Goal: Information Seeking & Learning: Learn about a topic

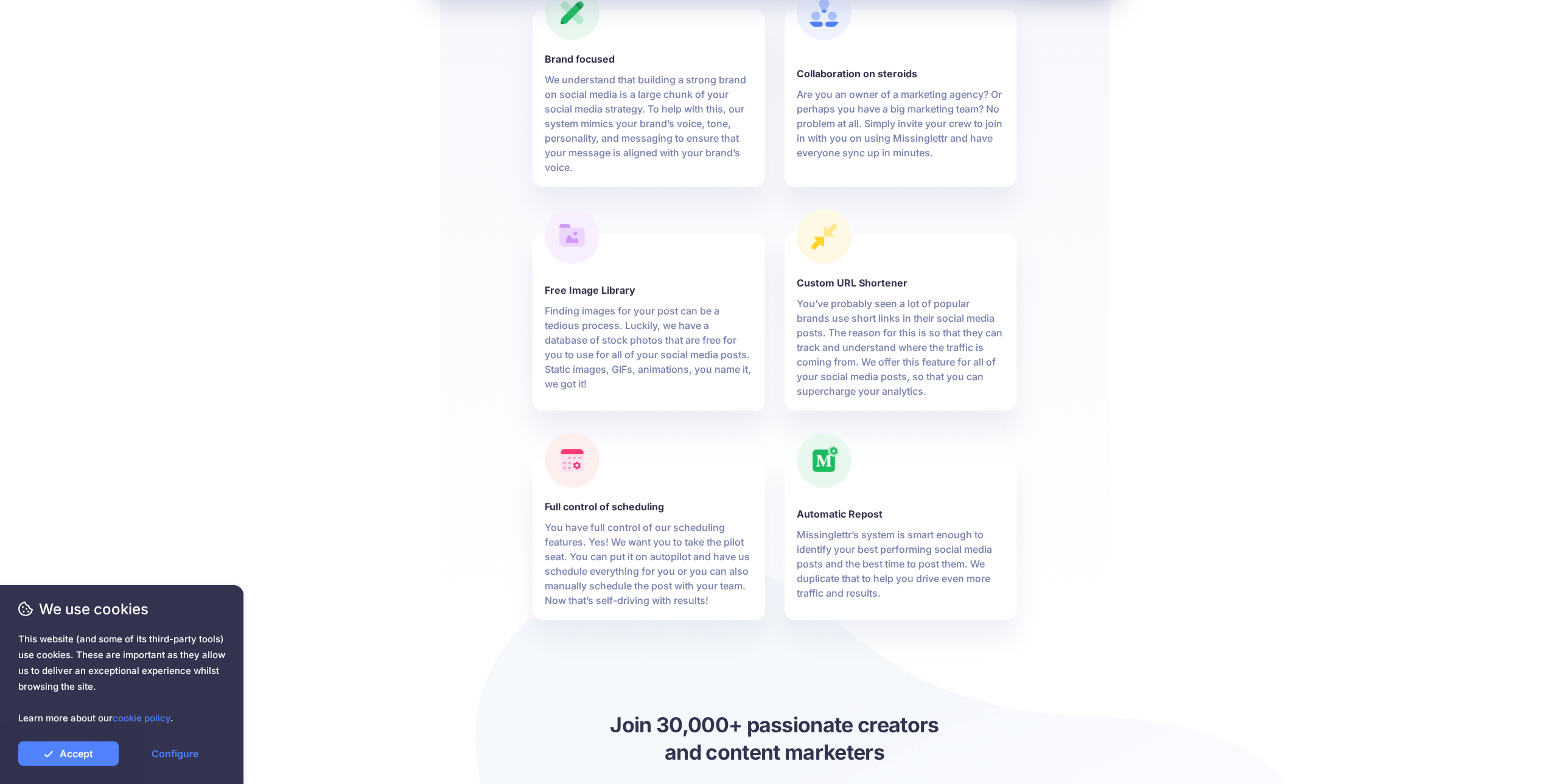
drag, startPoint x: 674, startPoint y: 220, endPoint x: 545, endPoint y: 252, distance: 132.9
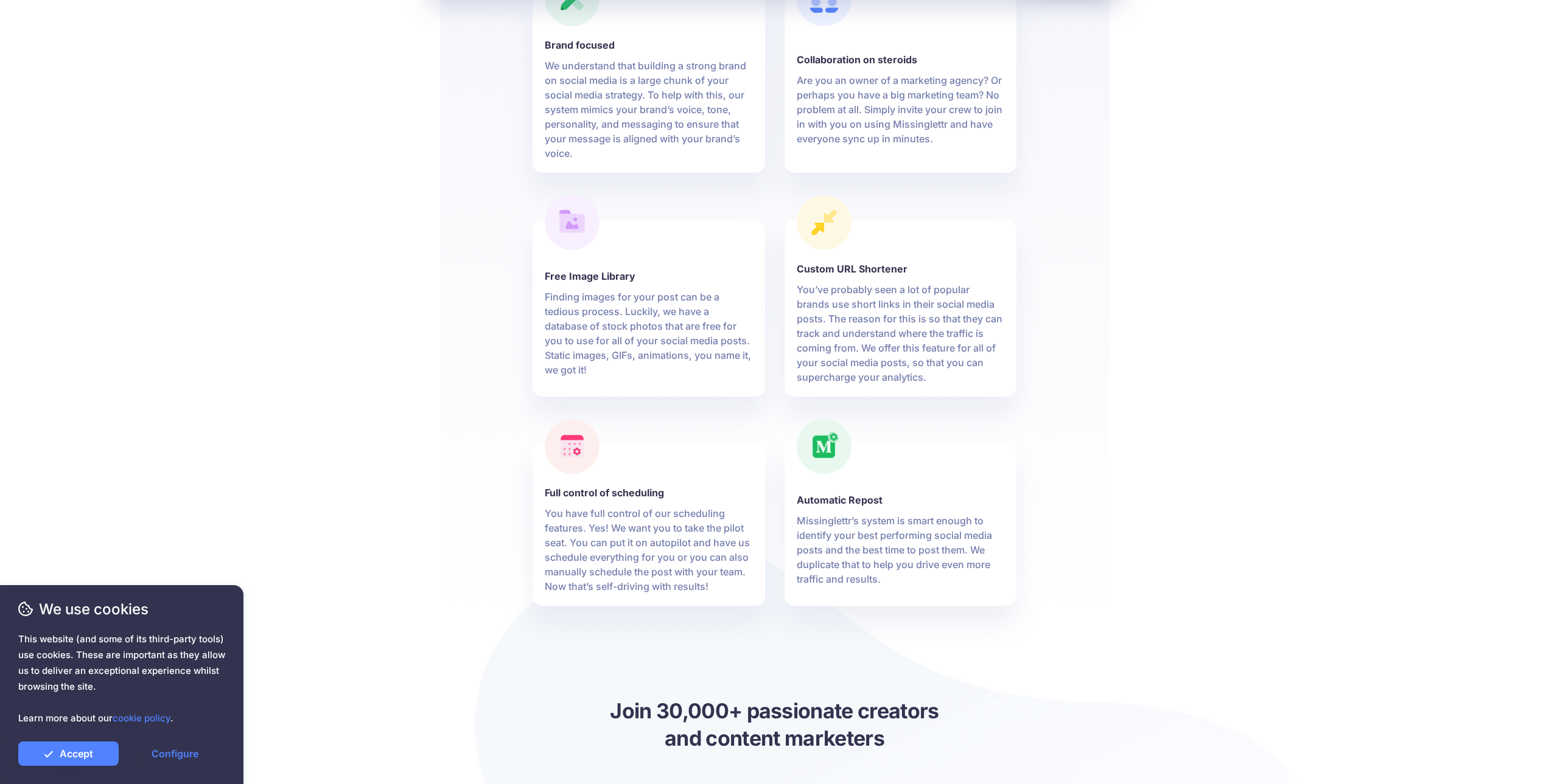
drag, startPoint x: 501, startPoint y: 417, endPoint x: 510, endPoint y: 317, distance: 100.4
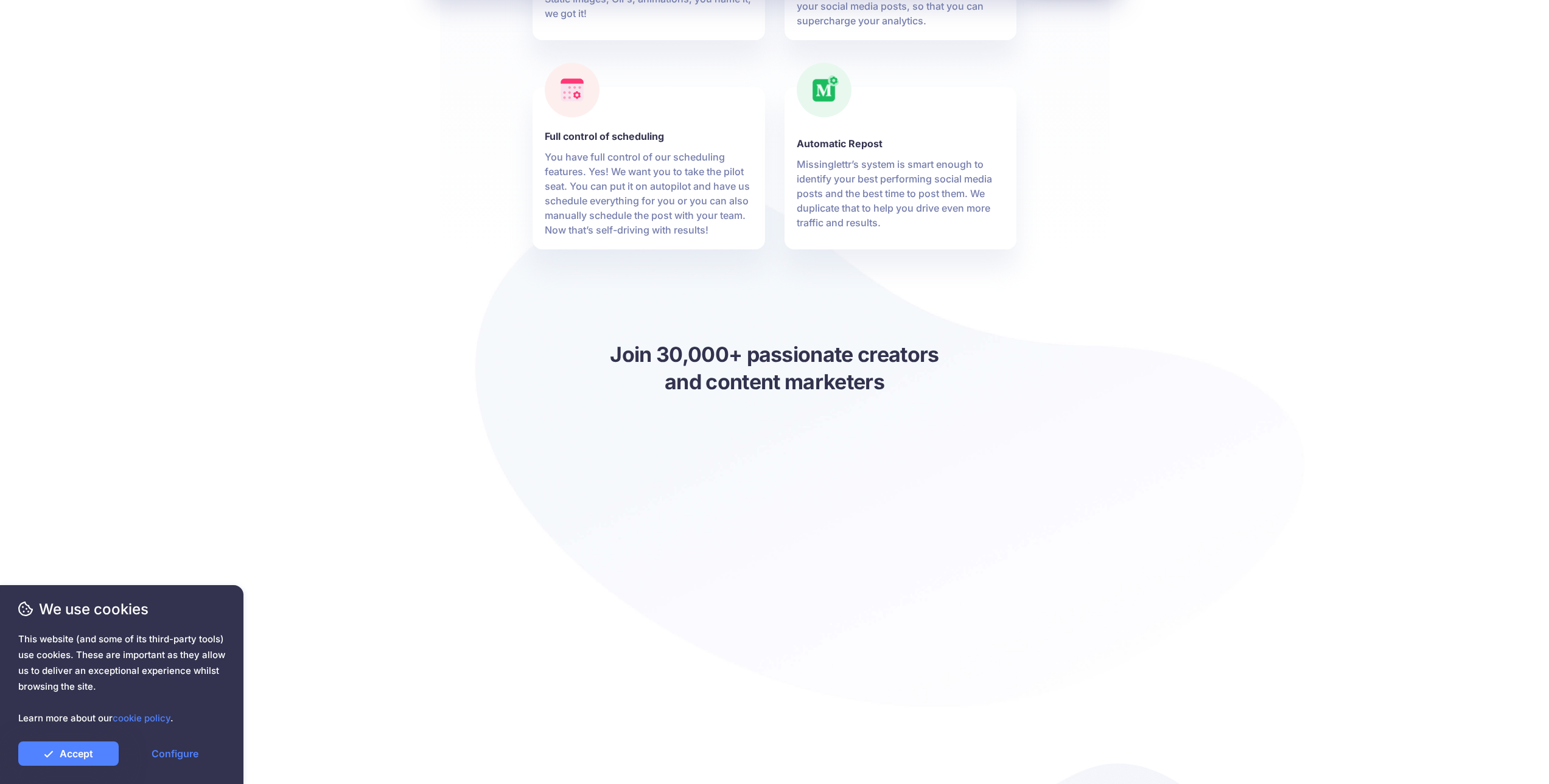
drag, startPoint x: 678, startPoint y: 539, endPoint x: 643, endPoint y: 605, distance: 74.7
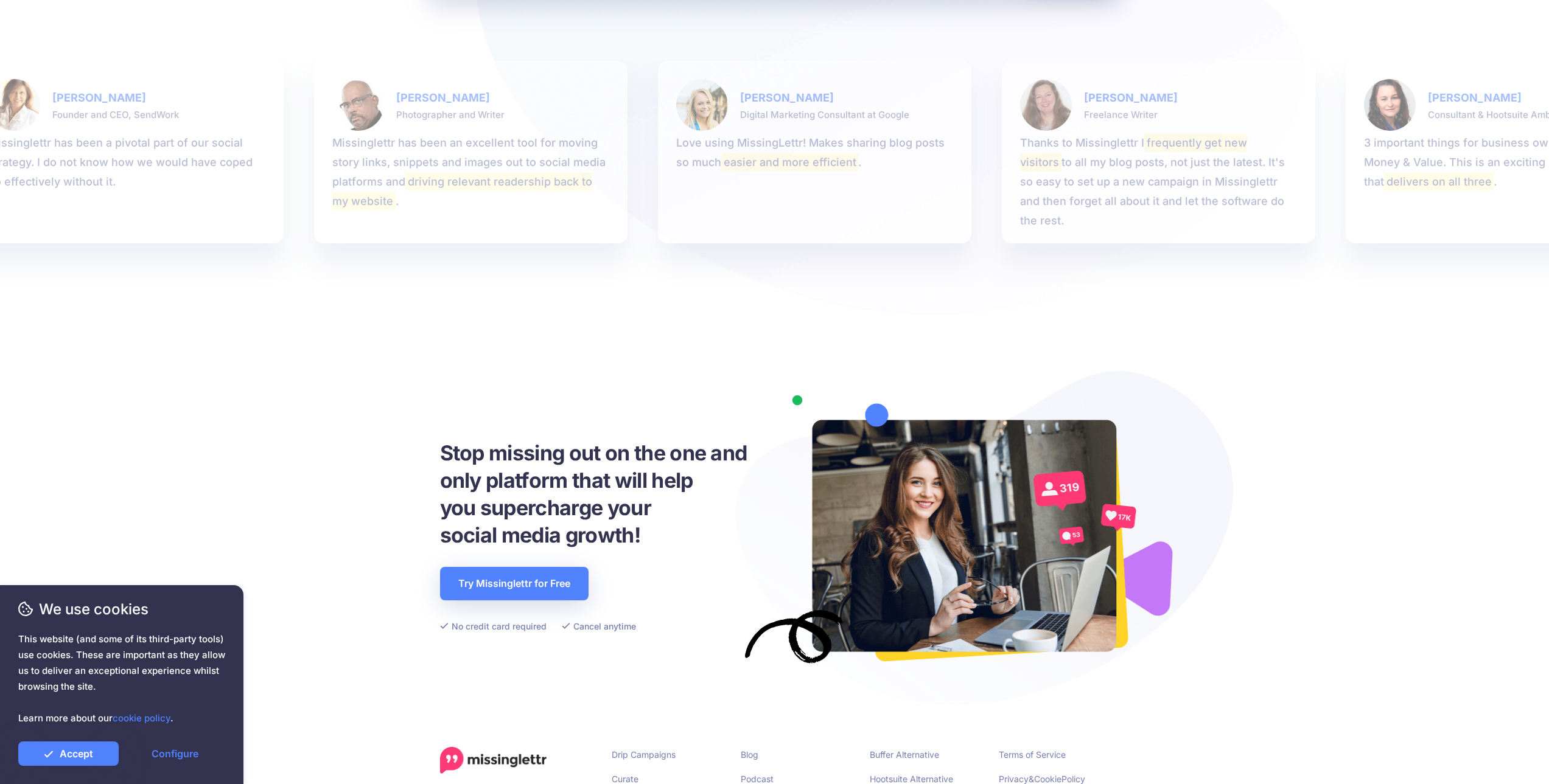
drag, startPoint x: 645, startPoint y: 508, endPoint x: 645, endPoint y: 595, distance: 87.0
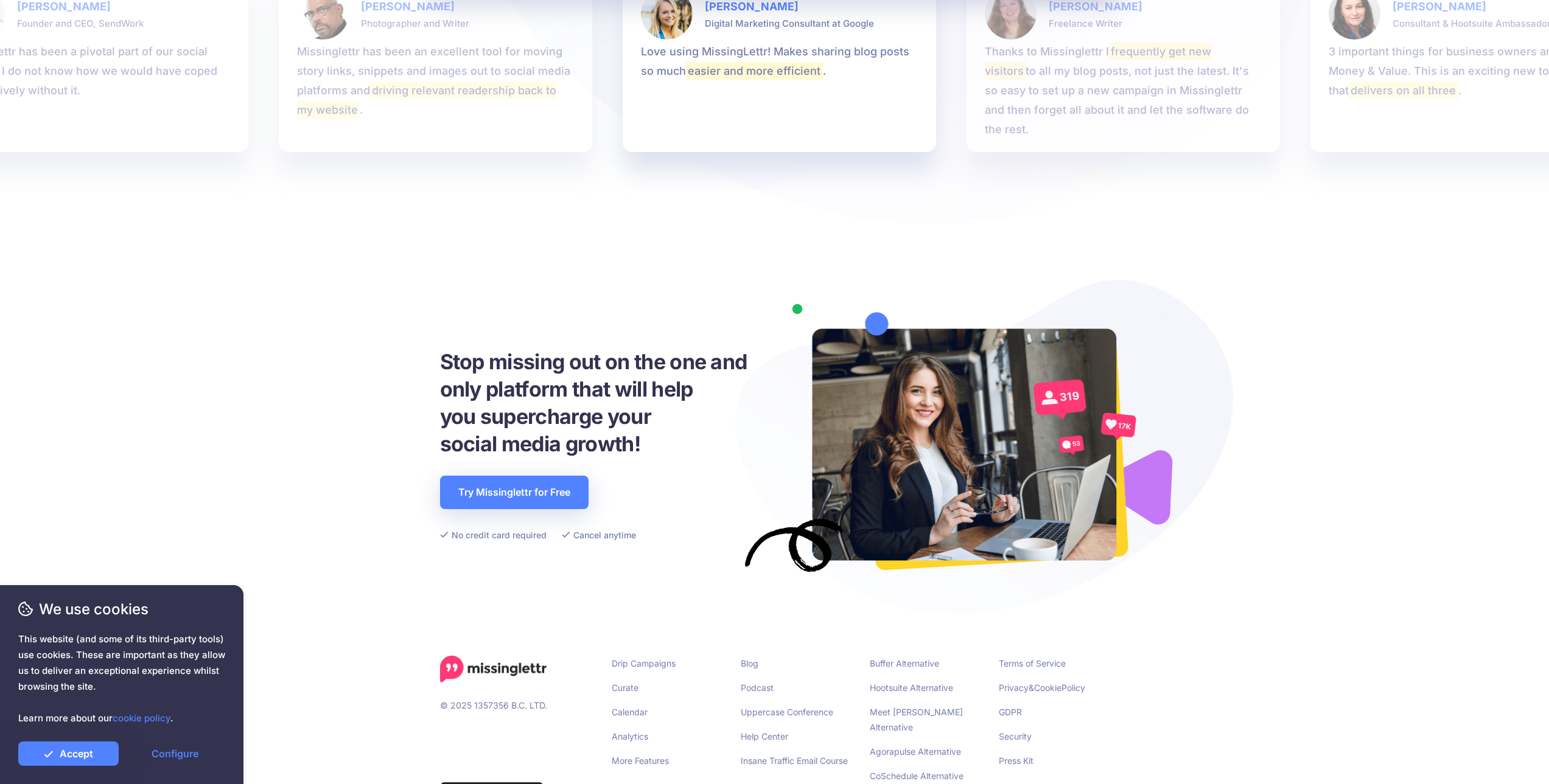
scroll to position [1530, 0]
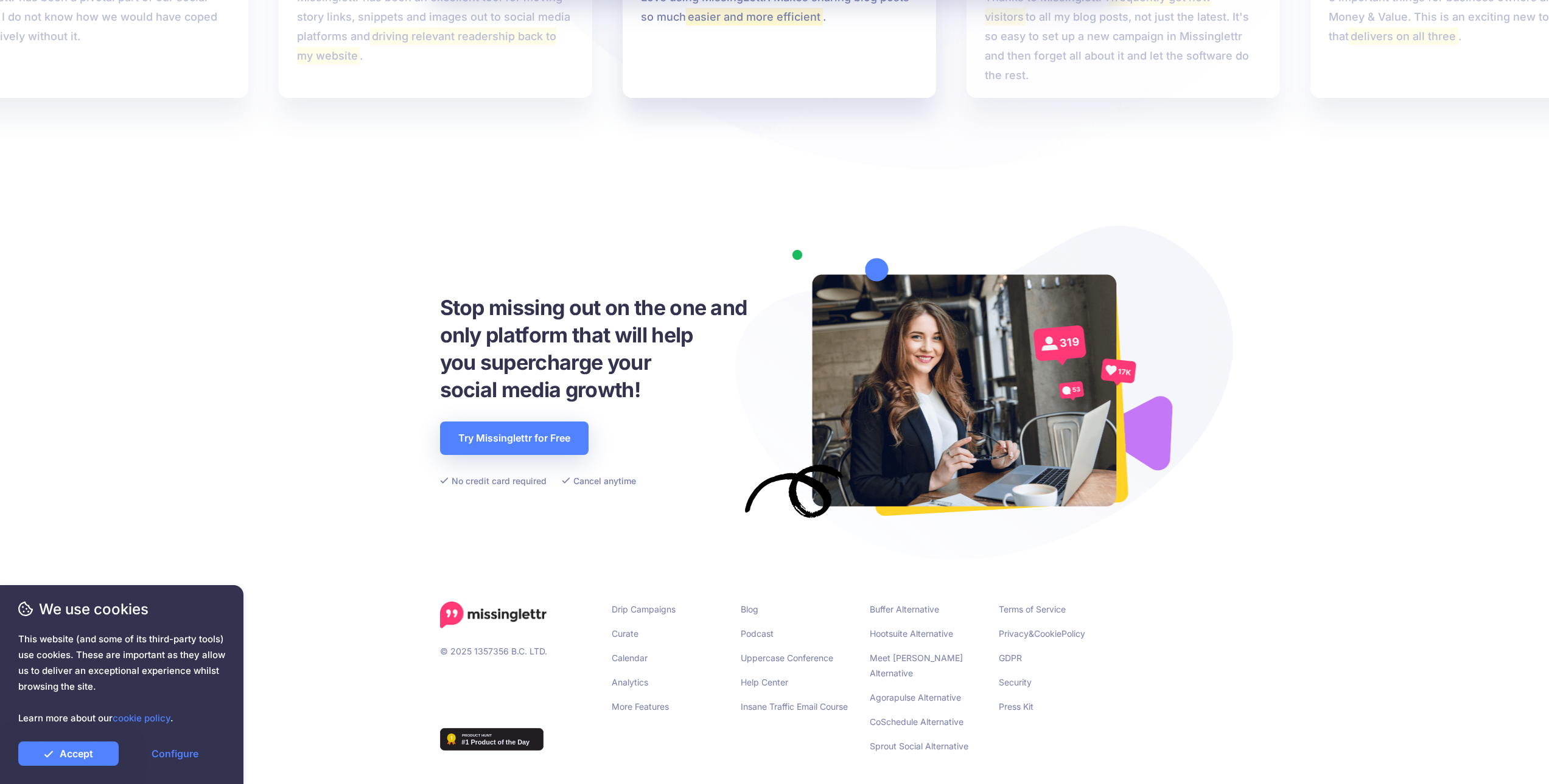
drag, startPoint x: 700, startPoint y: 460, endPoint x: 693, endPoint y: 524, distance: 64.4
drag, startPoint x: 722, startPoint y: 451, endPoint x: 696, endPoint y: 522, distance: 75.6
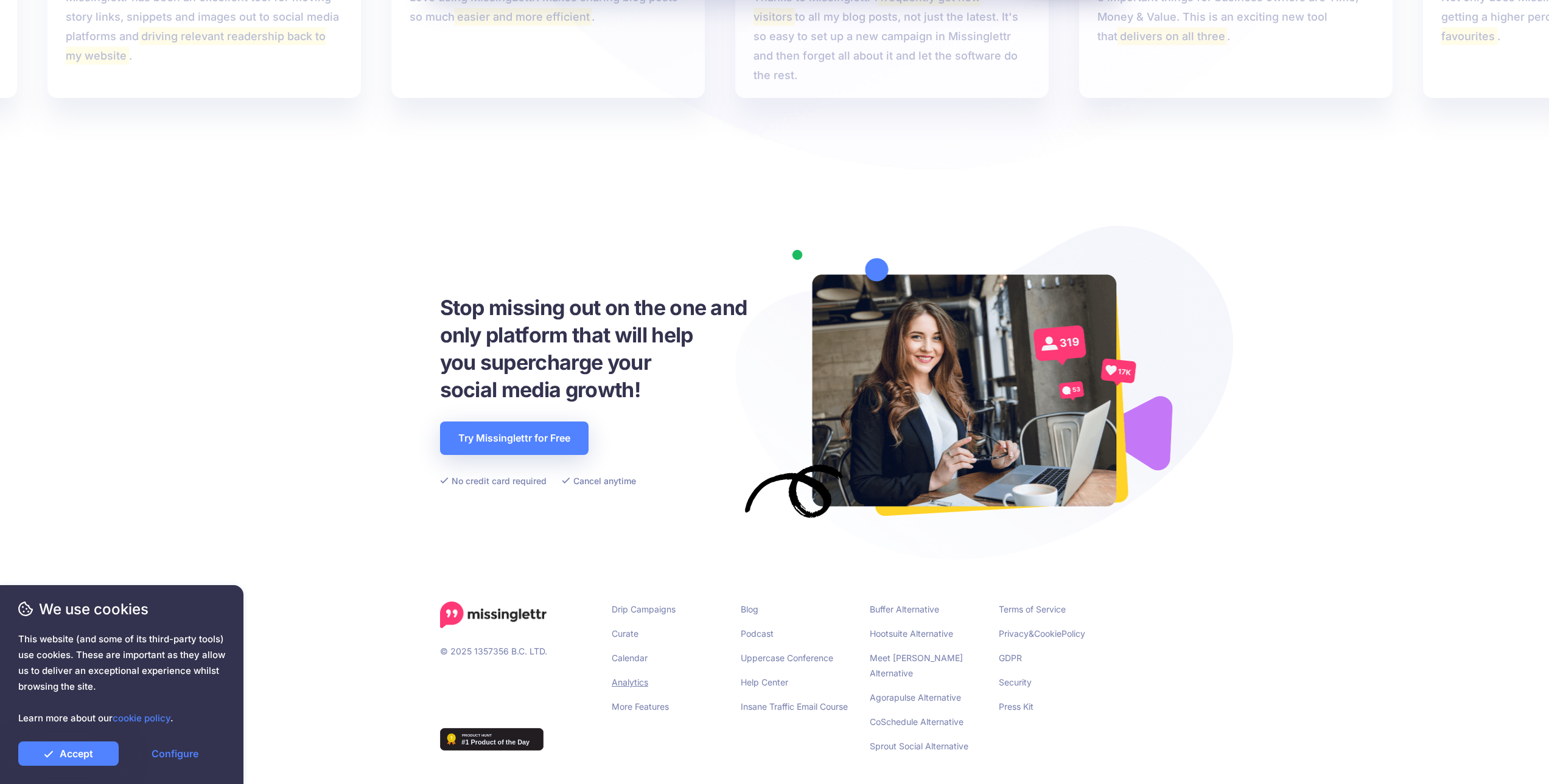
click at [637, 683] on link "Analytics" at bounding box center [630, 683] width 37 height 10
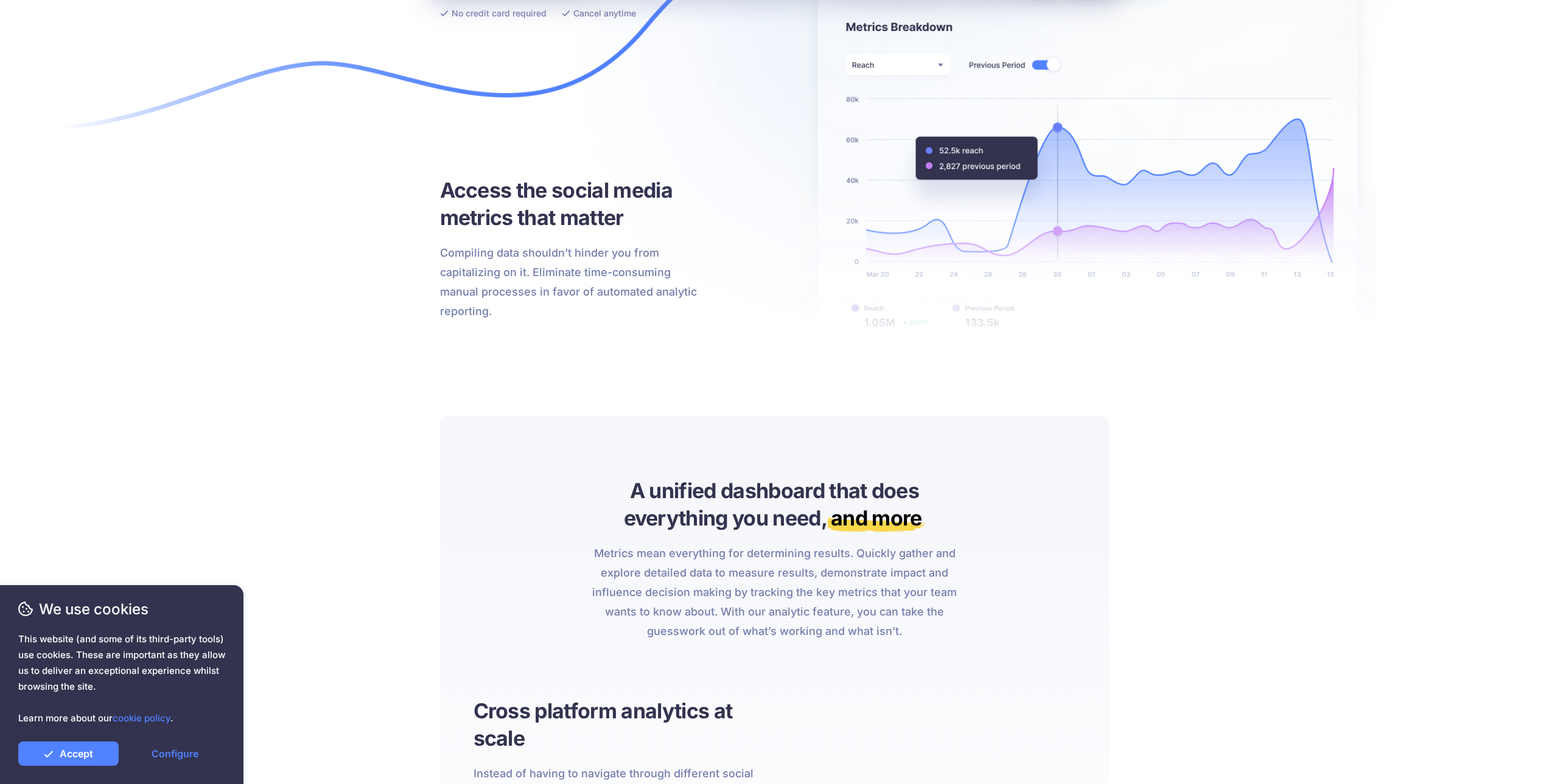
drag, startPoint x: 743, startPoint y: 234, endPoint x: 747, endPoint y: 364, distance: 130.1
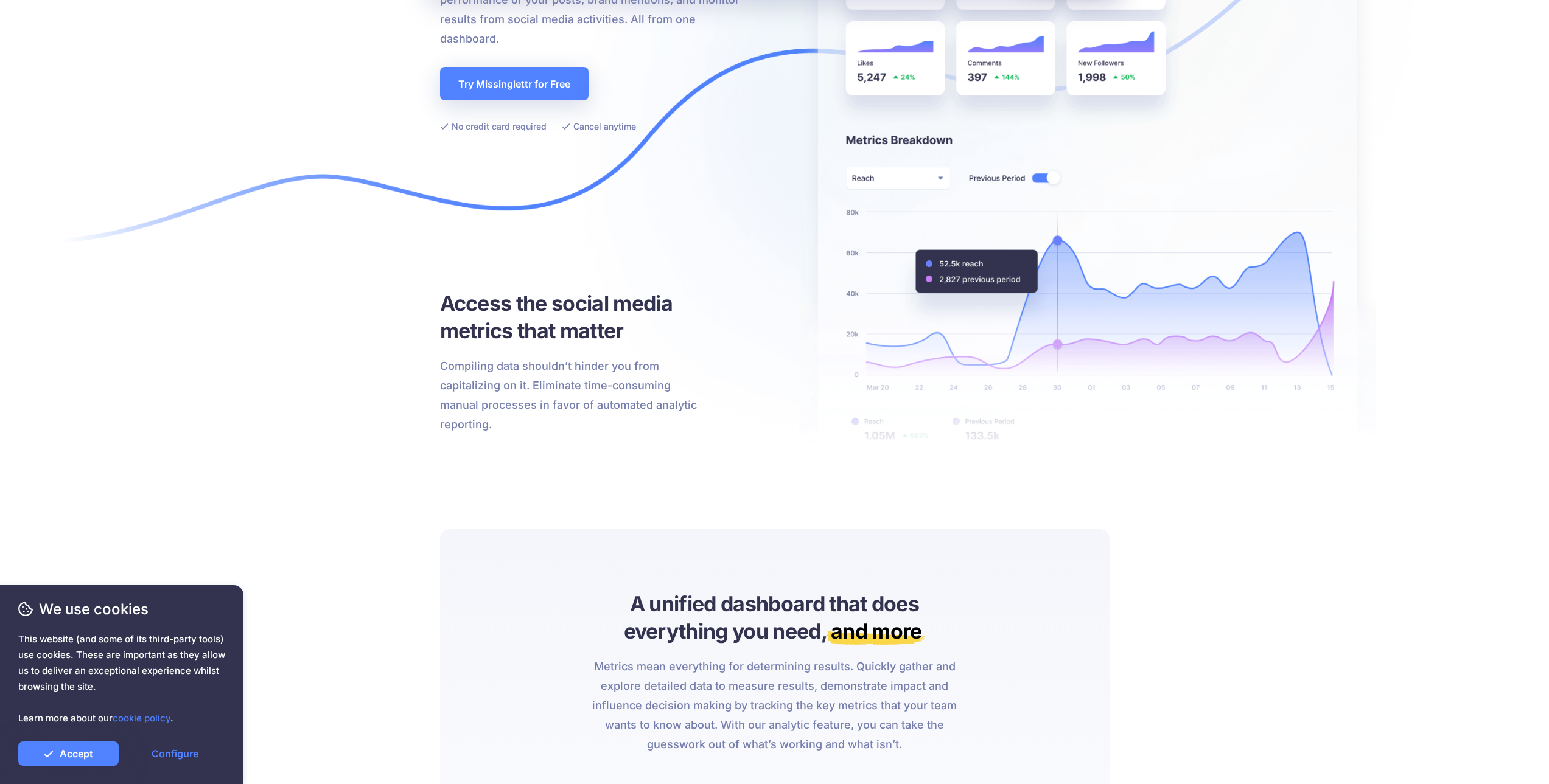
drag, startPoint x: 780, startPoint y: 188, endPoint x: 807, endPoint y: 60, distance: 130.8
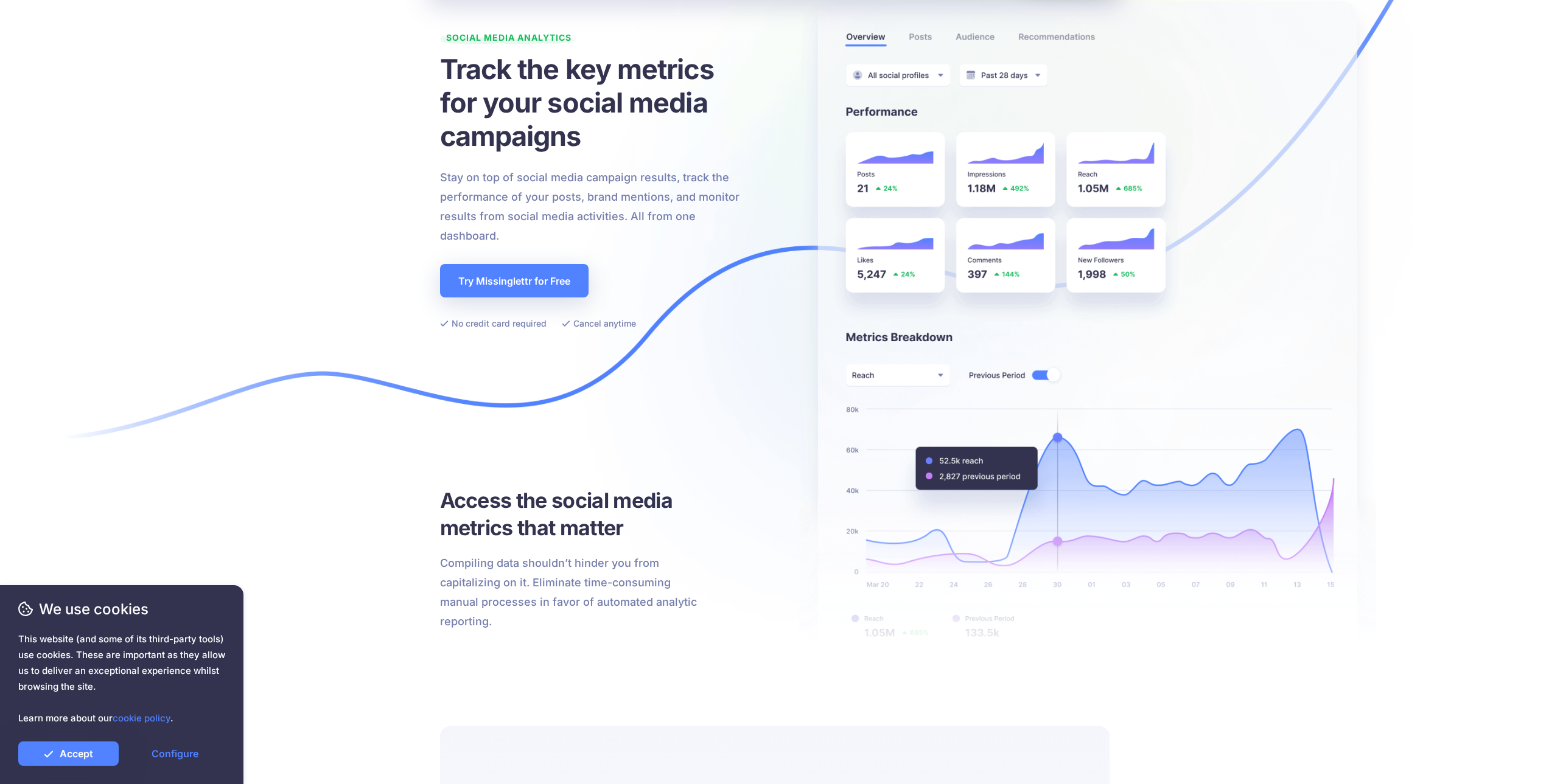
drag, startPoint x: 779, startPoint y: 165, endPoint x: 784, endPoint y: 114, distance: 51.2
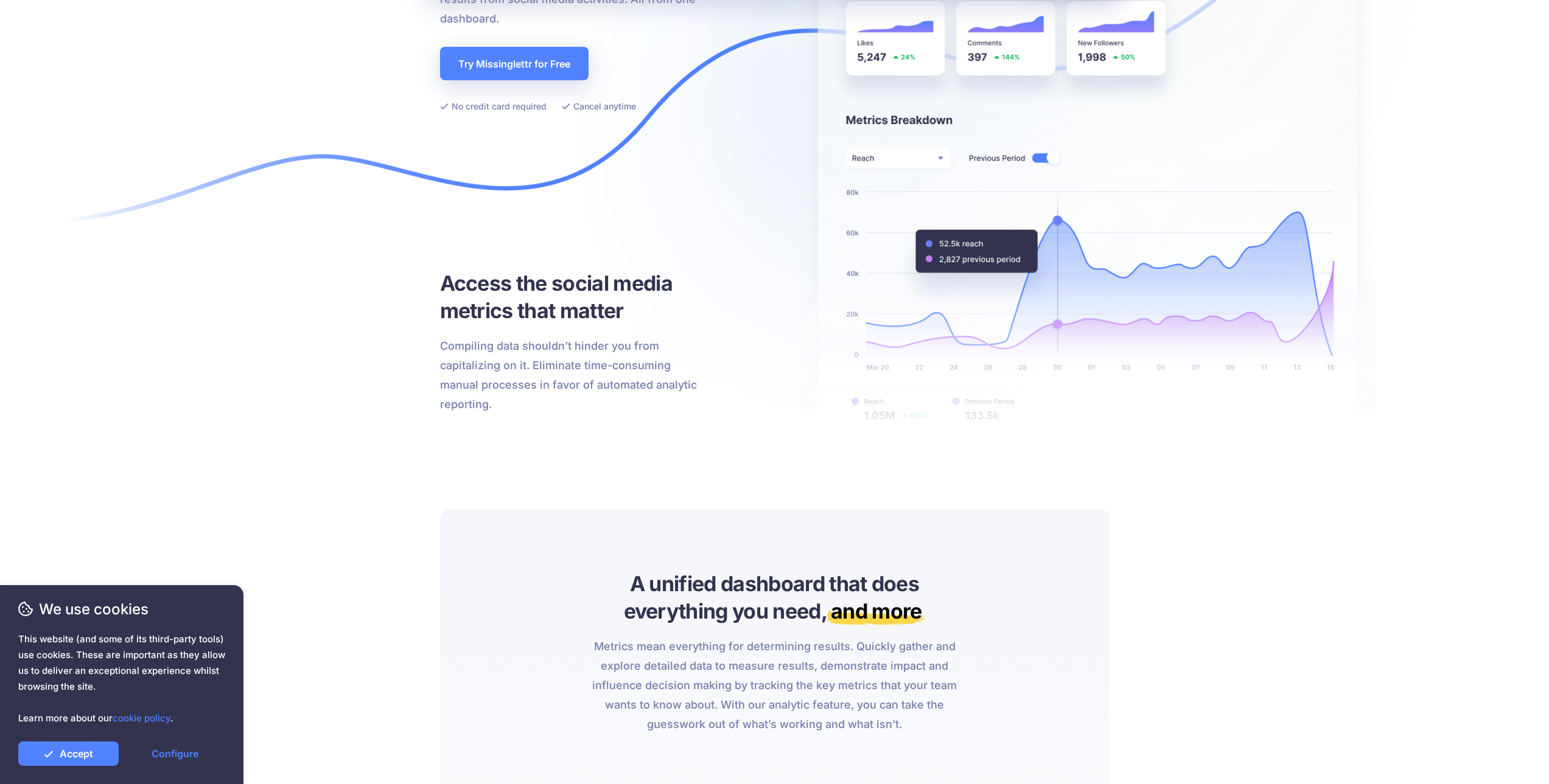
drag, startPoint x: 763, startPoint y: 210, endPoint x: 740, endPoint y: 321, distance: 113.4
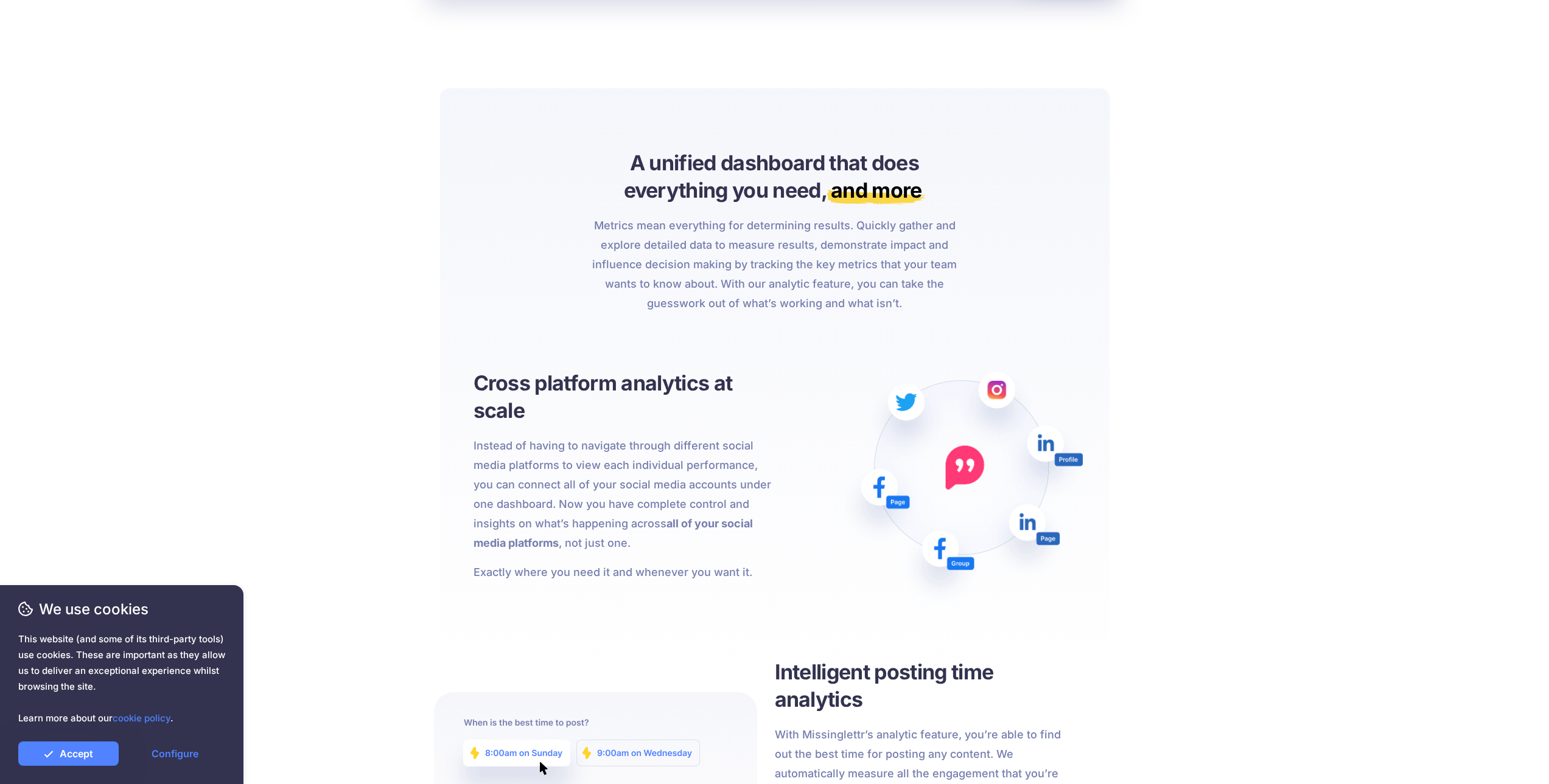
drag, startPoint x: 741, startPoint y: 338, endPoint x: 747, endPoint y: 313, distance: 25.7
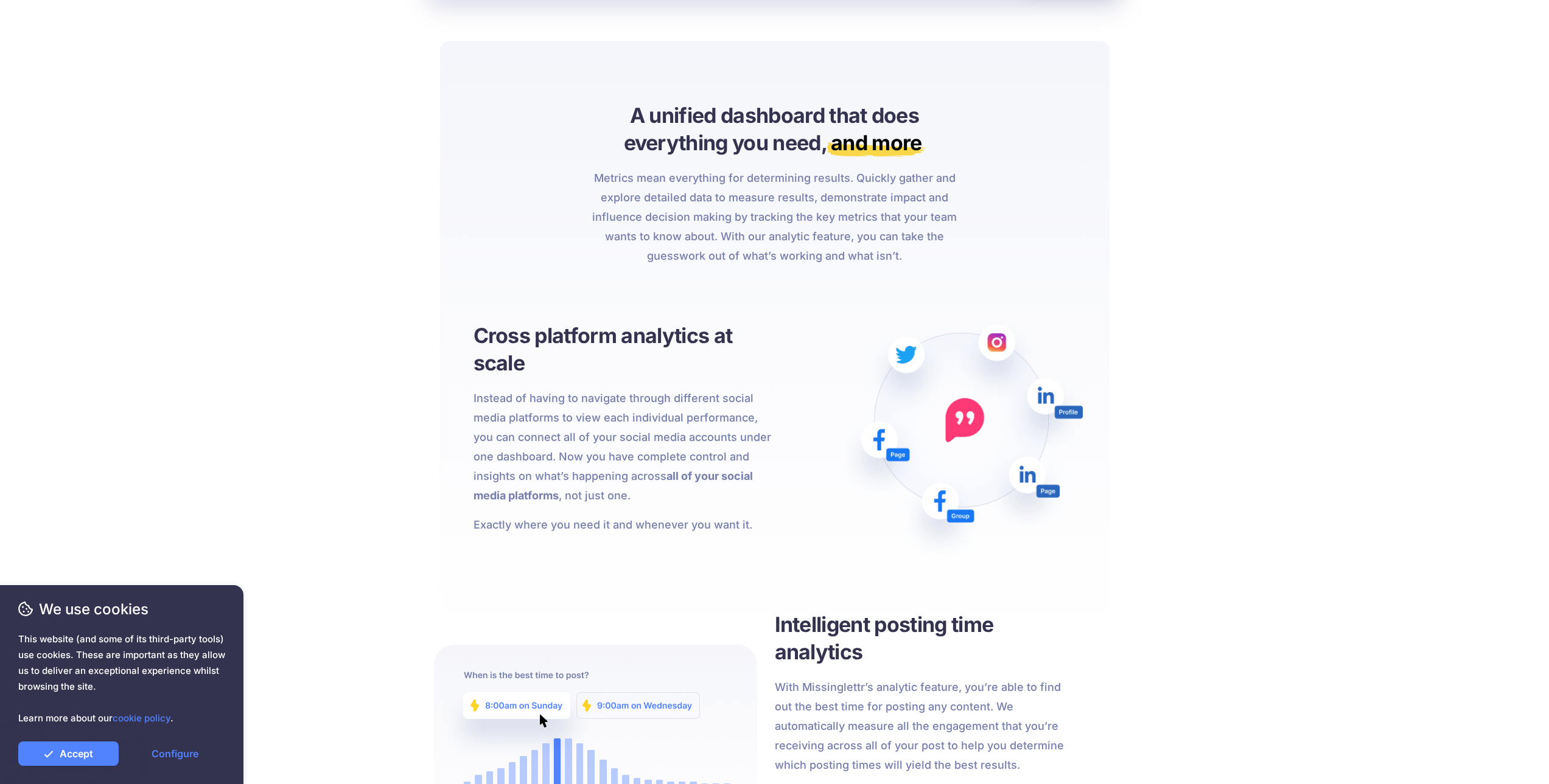
scroll to position [900, 0]
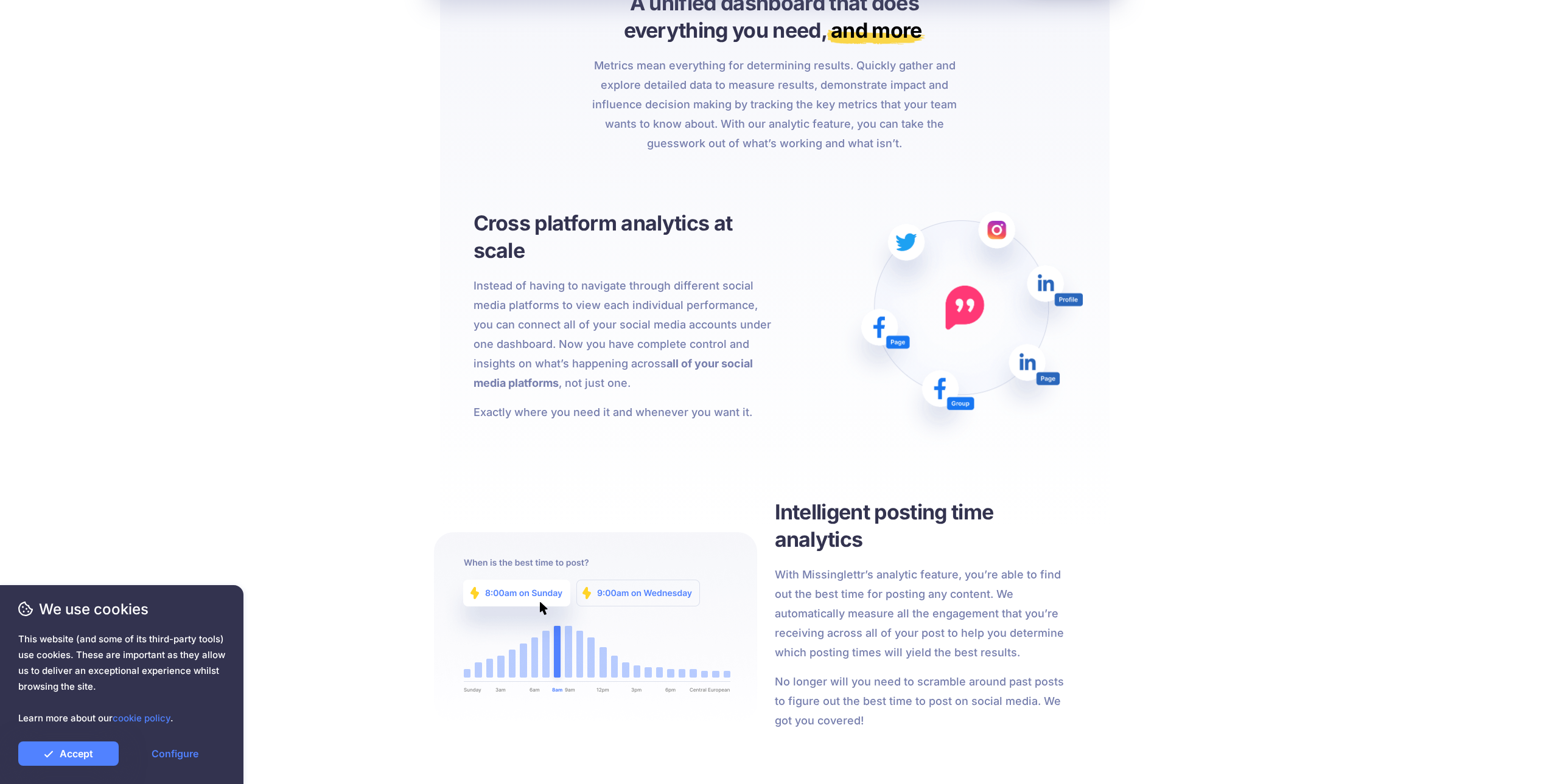
drag, startPoint x: 760, startPoint y: 286, endPoint x: 756, endPoint y: 267, distance: 19.4
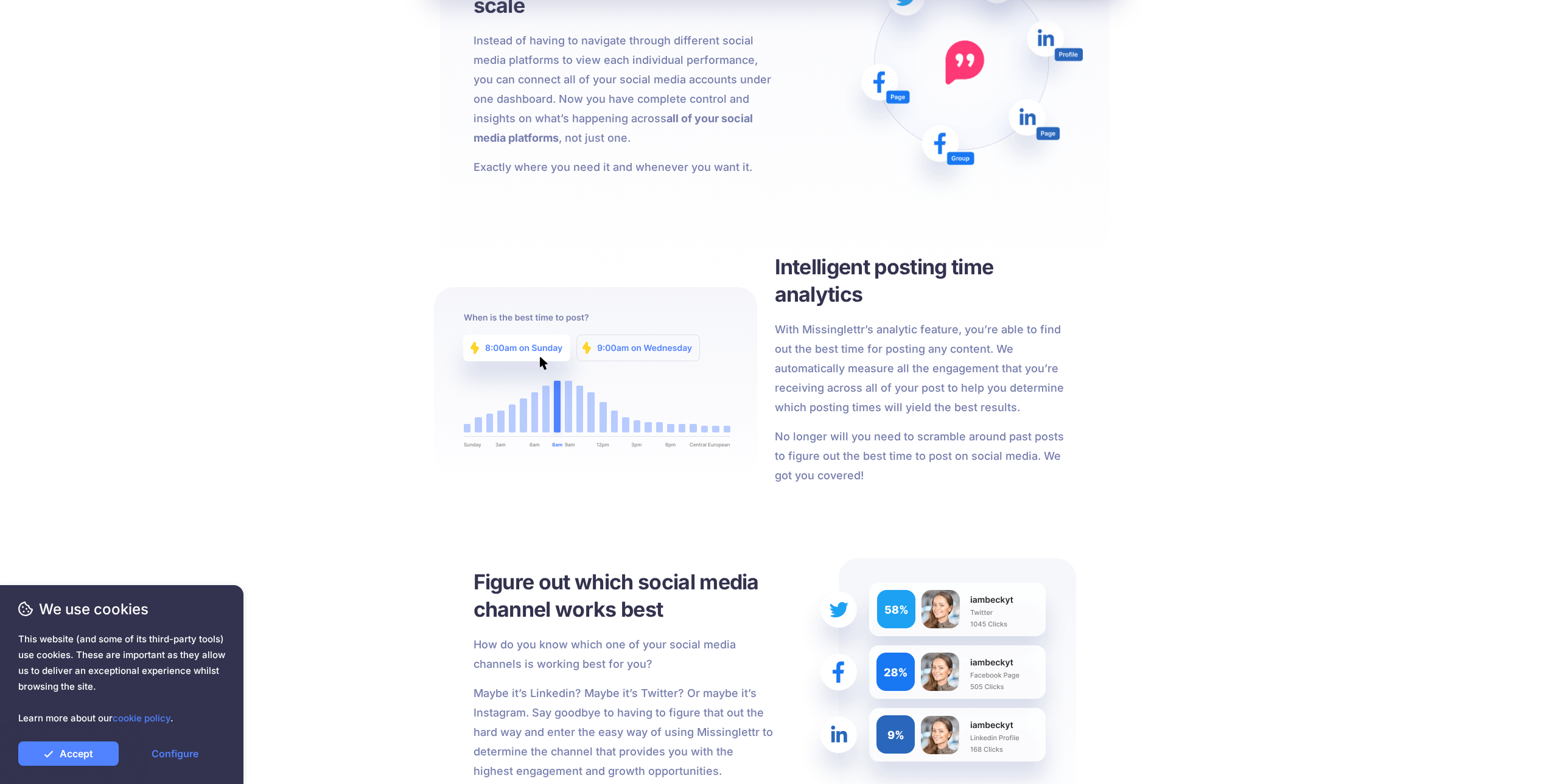
drag, startPoint x: 774, startPoint y: 278, endPoint x: 767, endPoint y: 265, distance: 14.8
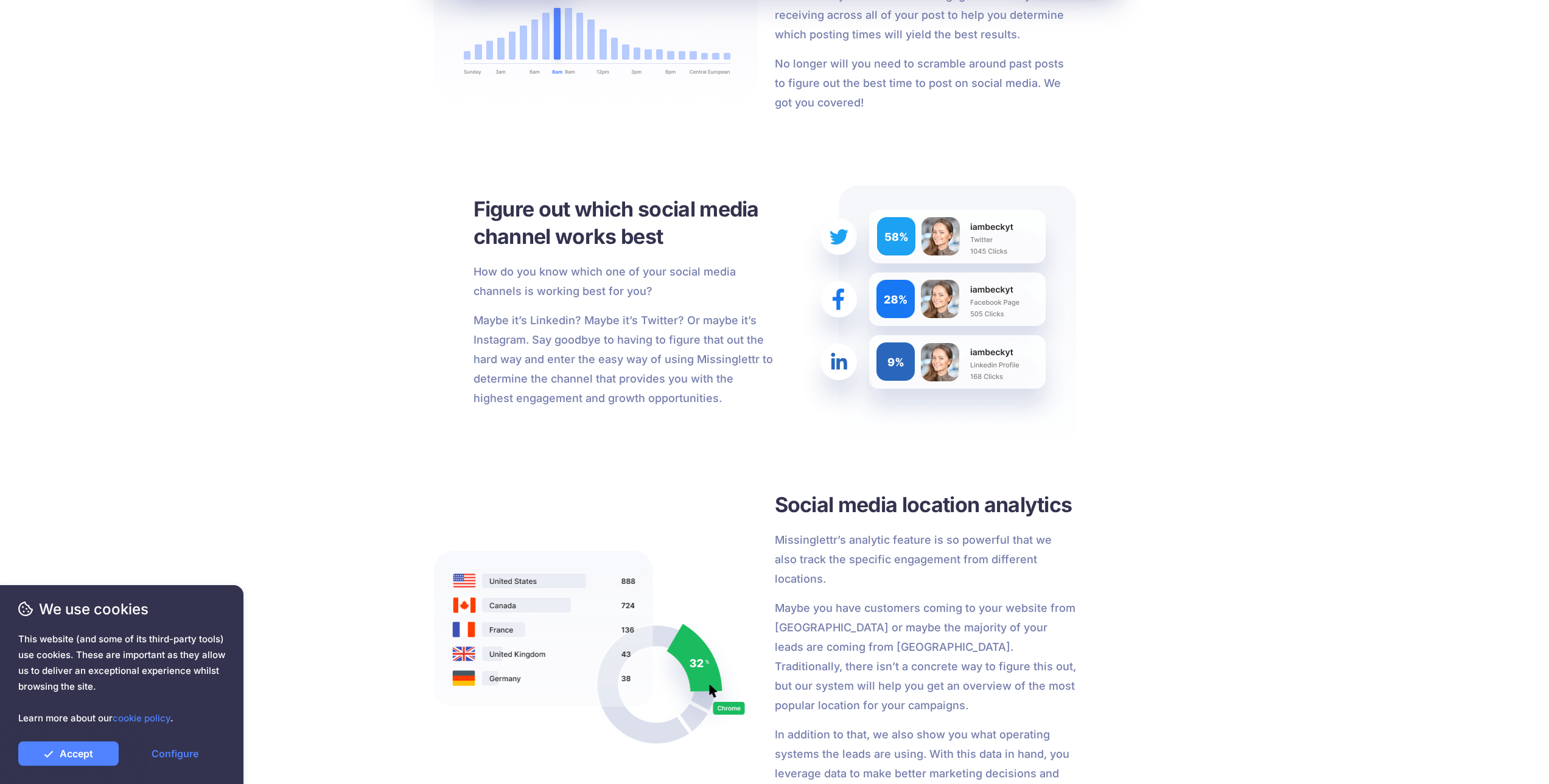
drag, startPoint x: 767, startPoint y: 265, endPoint x: 753, endPoint y: 287, distance: 26.1
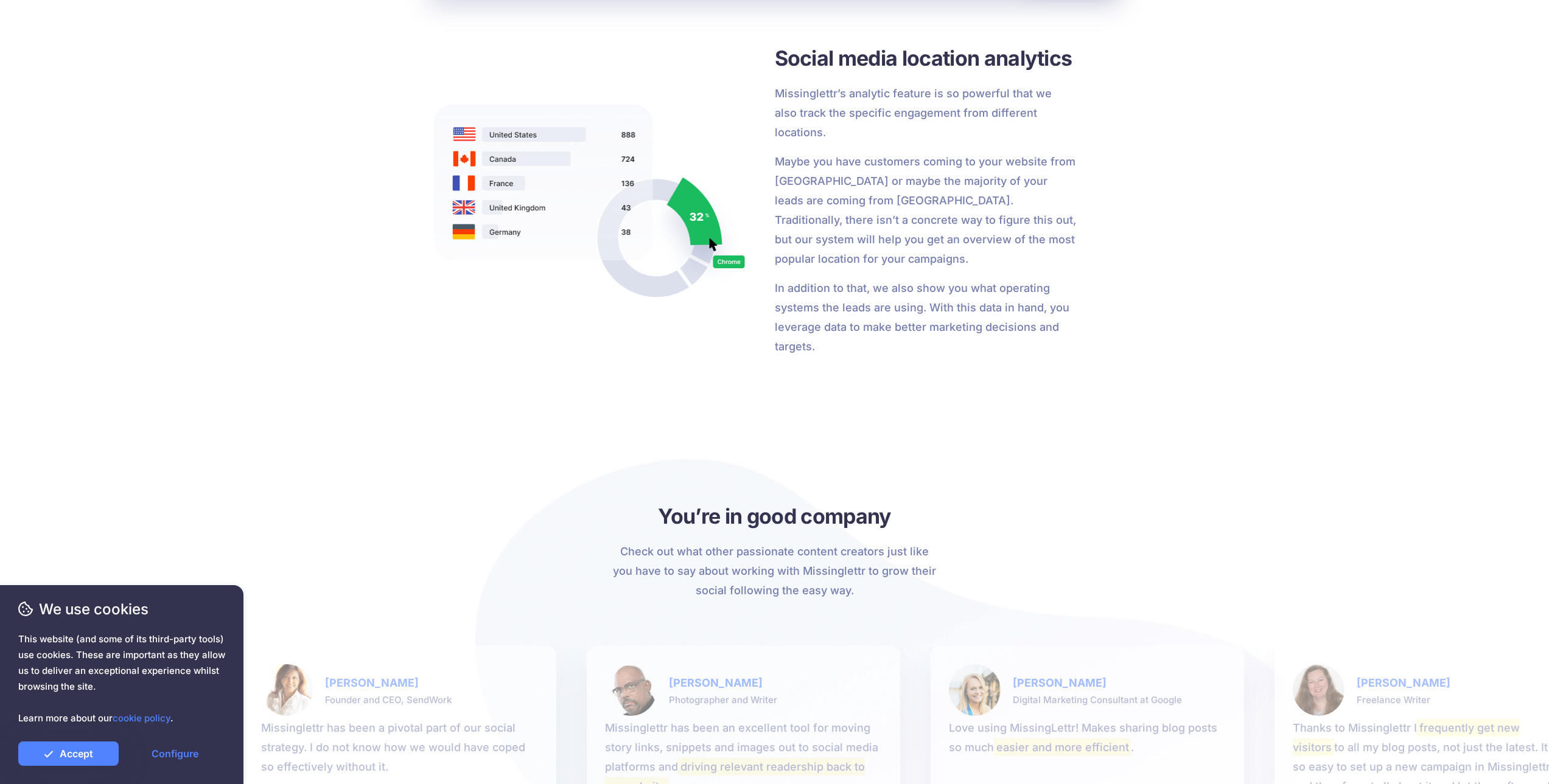
drag, startPoint x: 740, startPoint y: 416, endPoint x: 729, endPoint y: 406, distance: 14.9
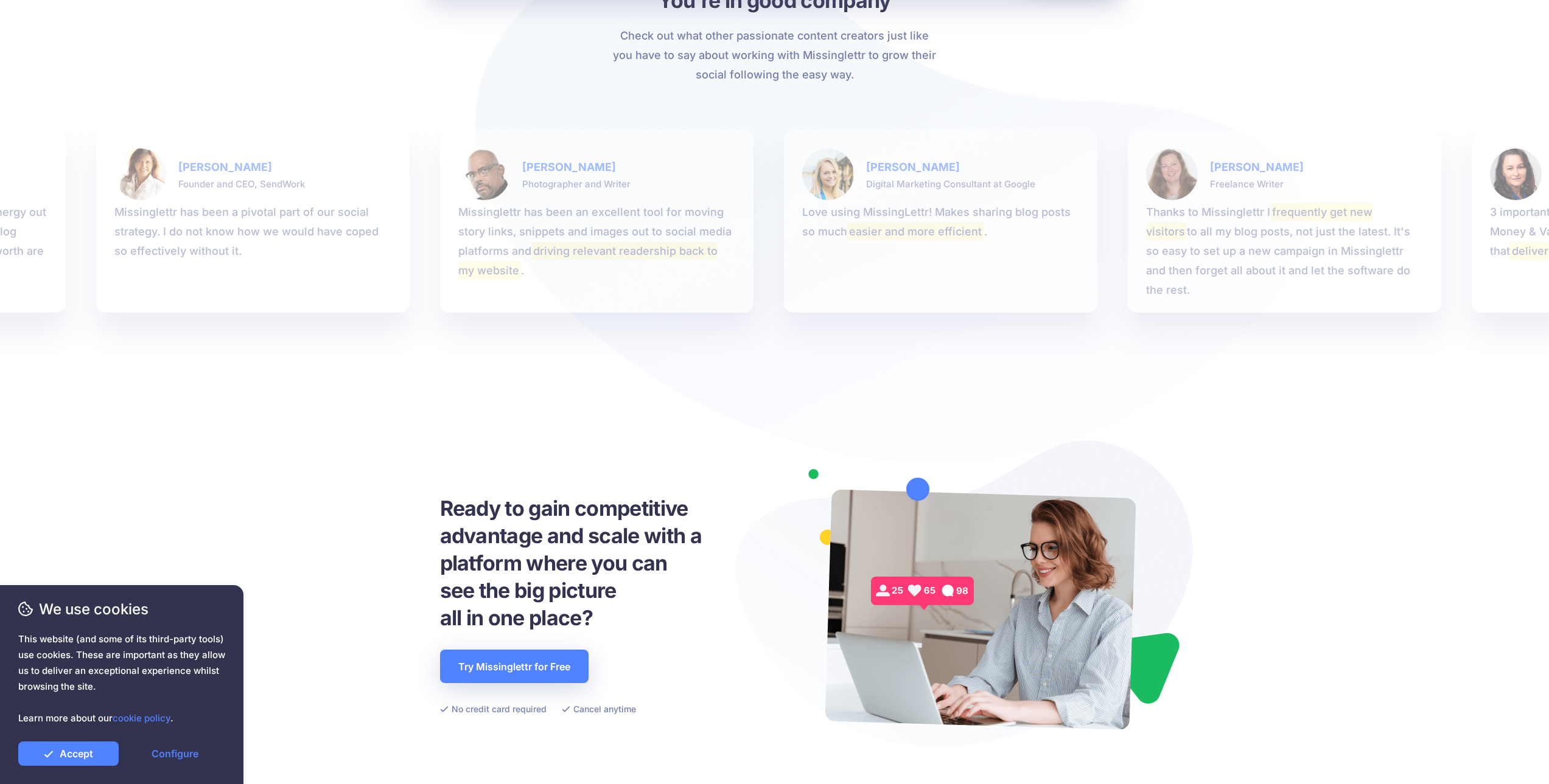
drag, startPoint x: 733, startPoint y: 329, endPoint x: 721, endPoint y: 311, distance: 21.6
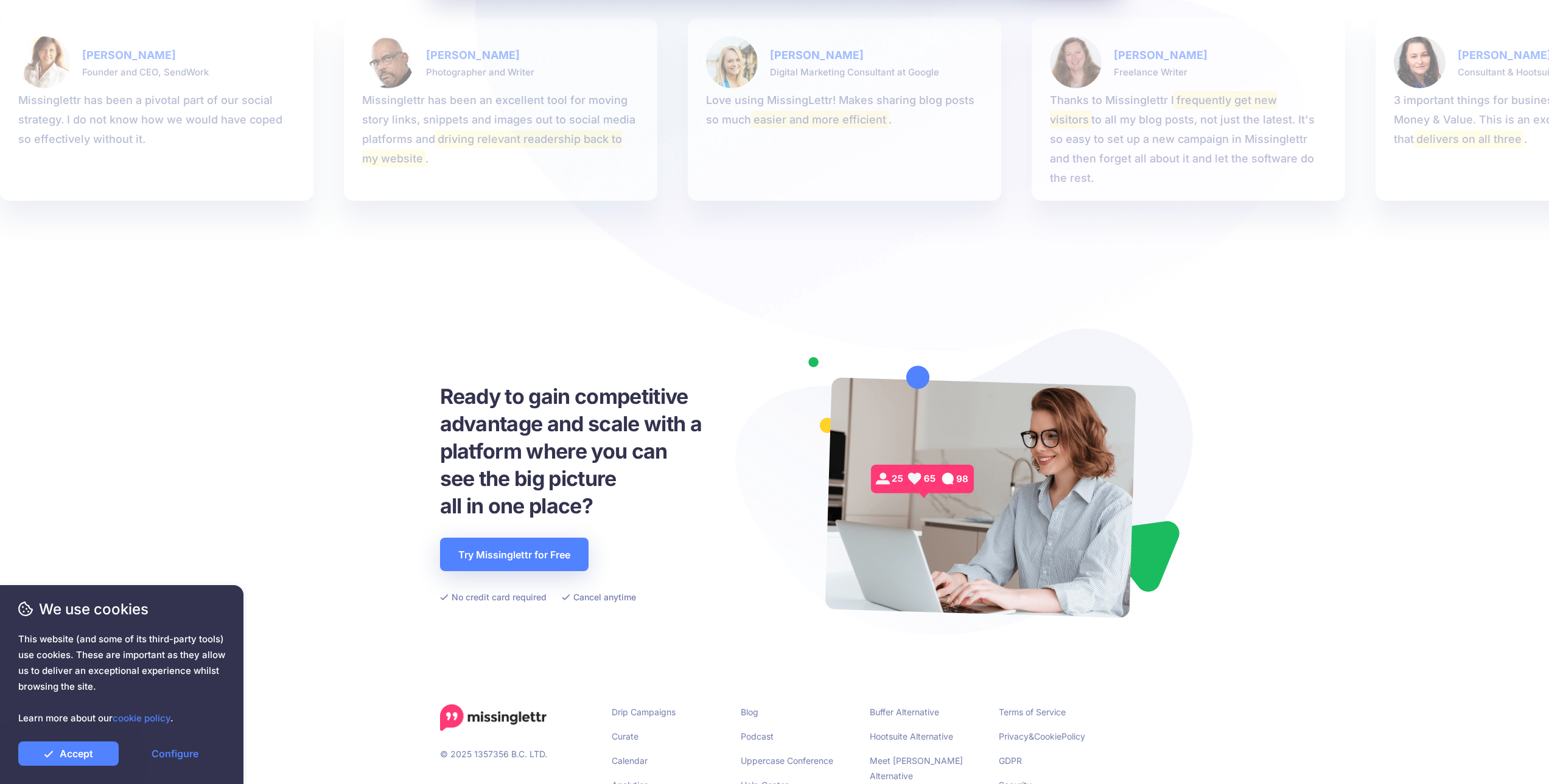
scroll to position [2636, 0]
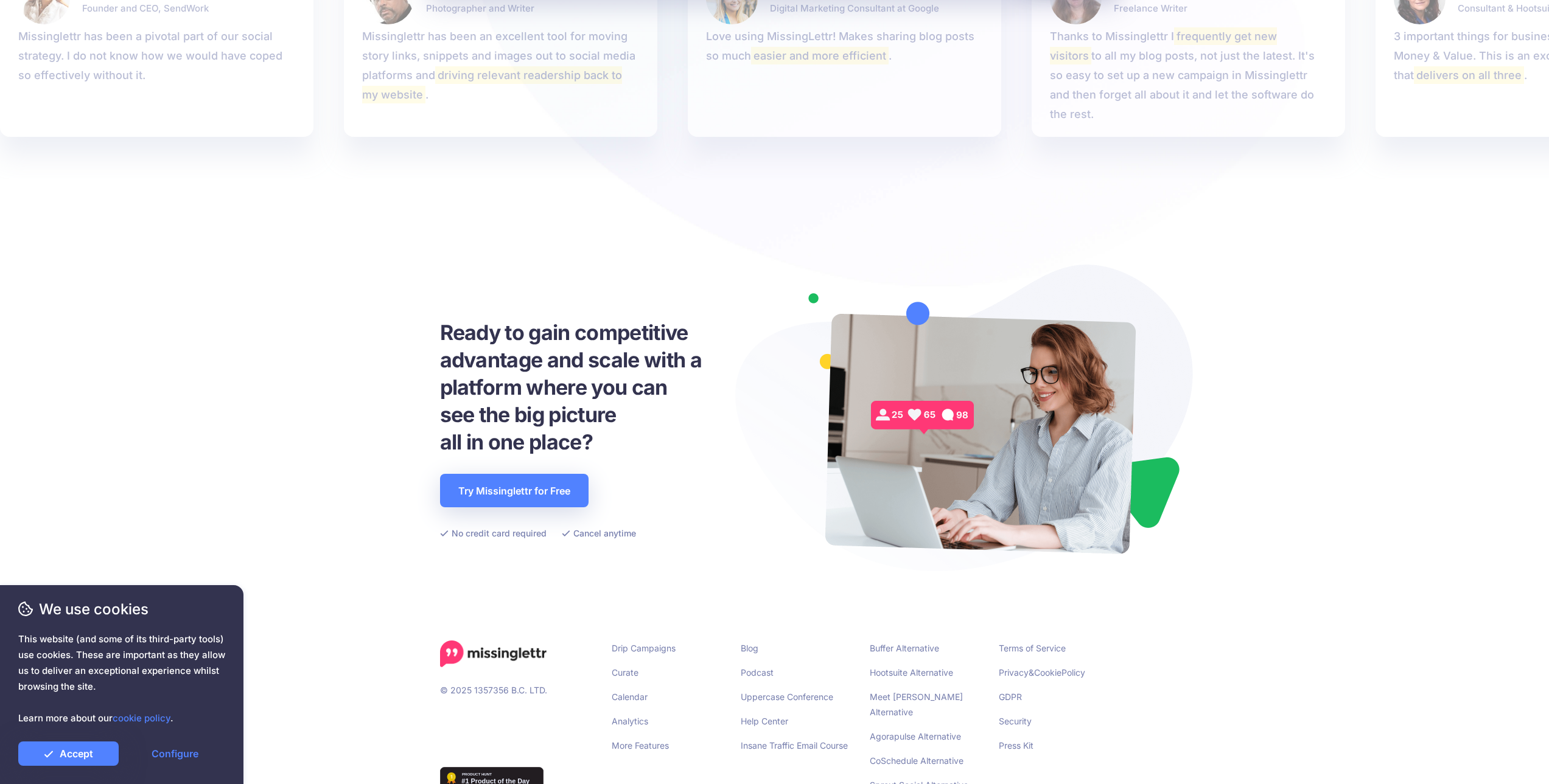
drag, startPoint x: 721, startPoint y: 331, endPoint x: 718, endPoint y: 338, distance: 7.6
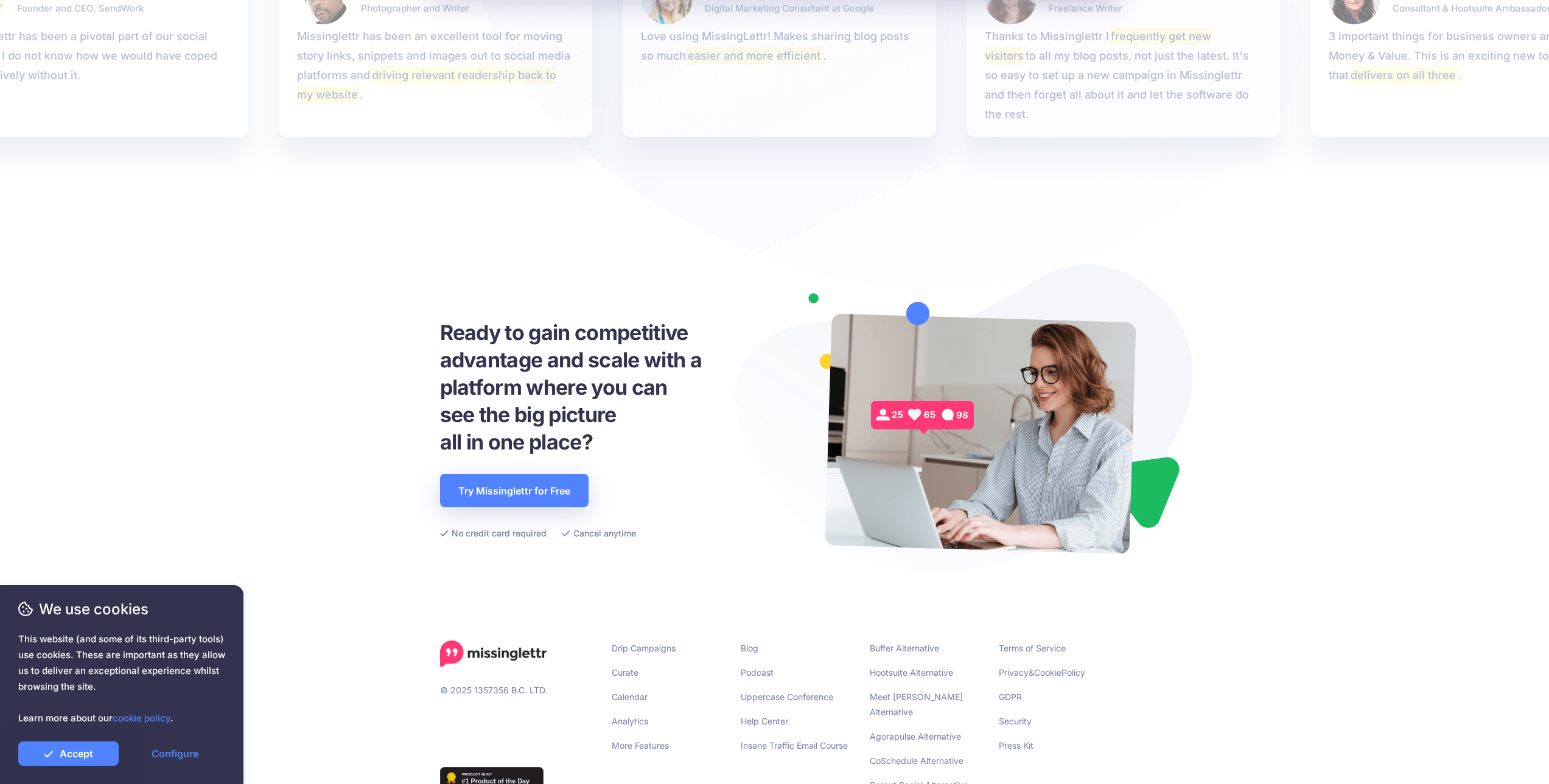
drag, startPoint x: 718, startPoint y: 437, endPoint x: 716, endPoint y: 453, distance: 16.1
click at [621, 668] on link "Curate" at bounding box center [625, 673] width 26 height 10
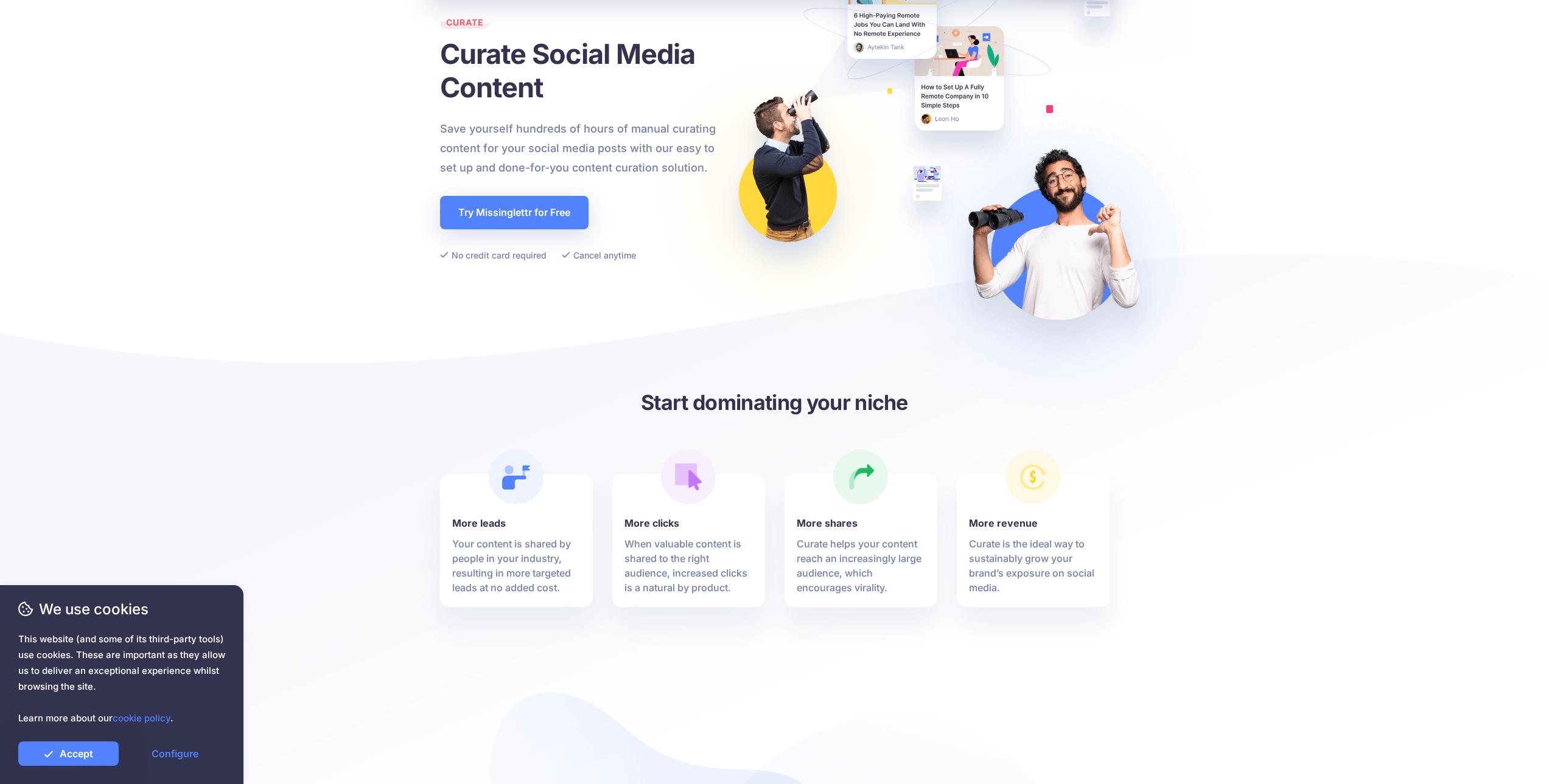
drag, startPoint x: 366, startPoint y: 461, endPoint x: 375, endPoint y: 555, distance: 94.4
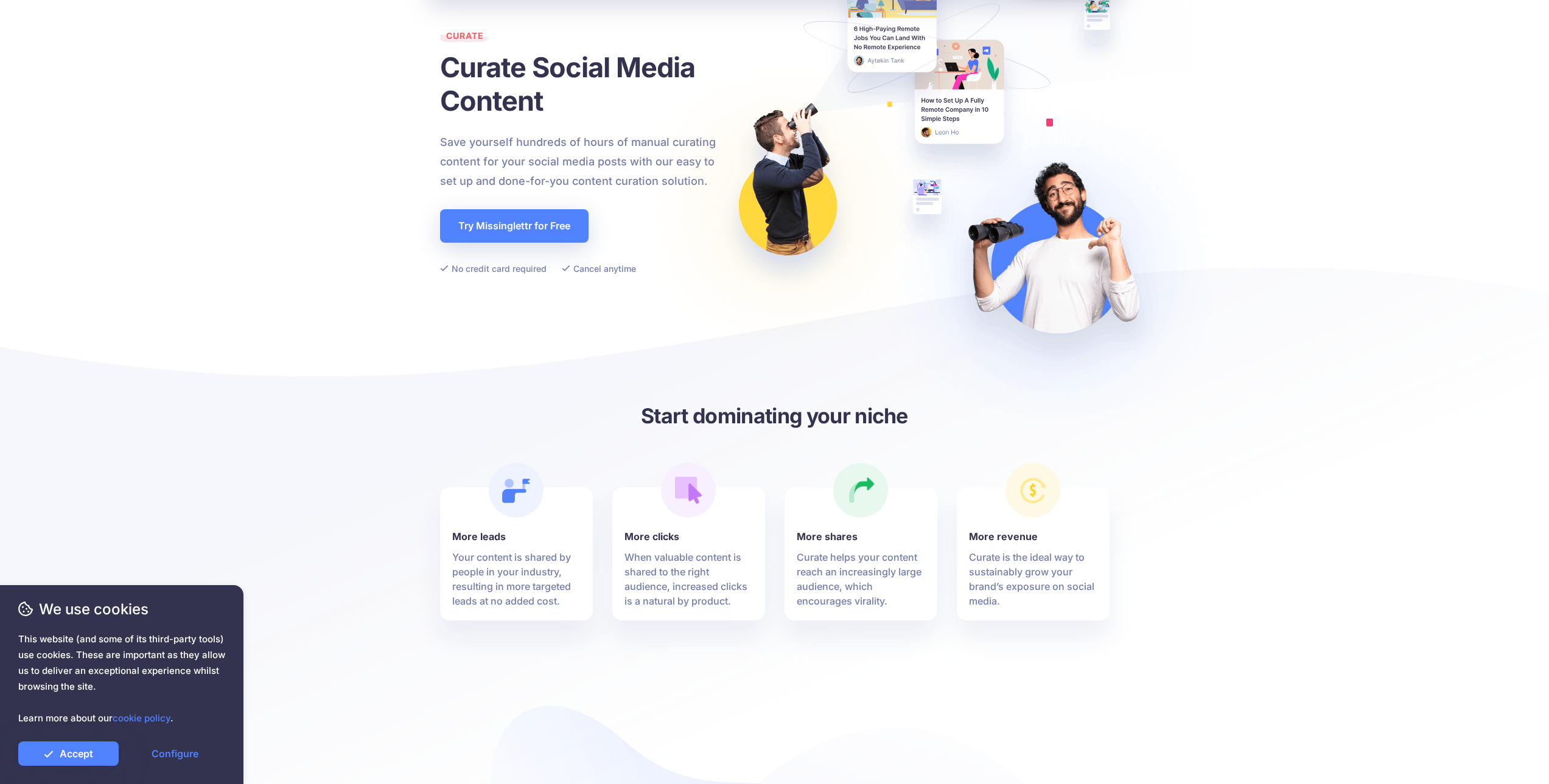
drag, startPoint x: 395, startPoint y: 453, endPoint x: 396, endPoint y: 416, distance: 37.0
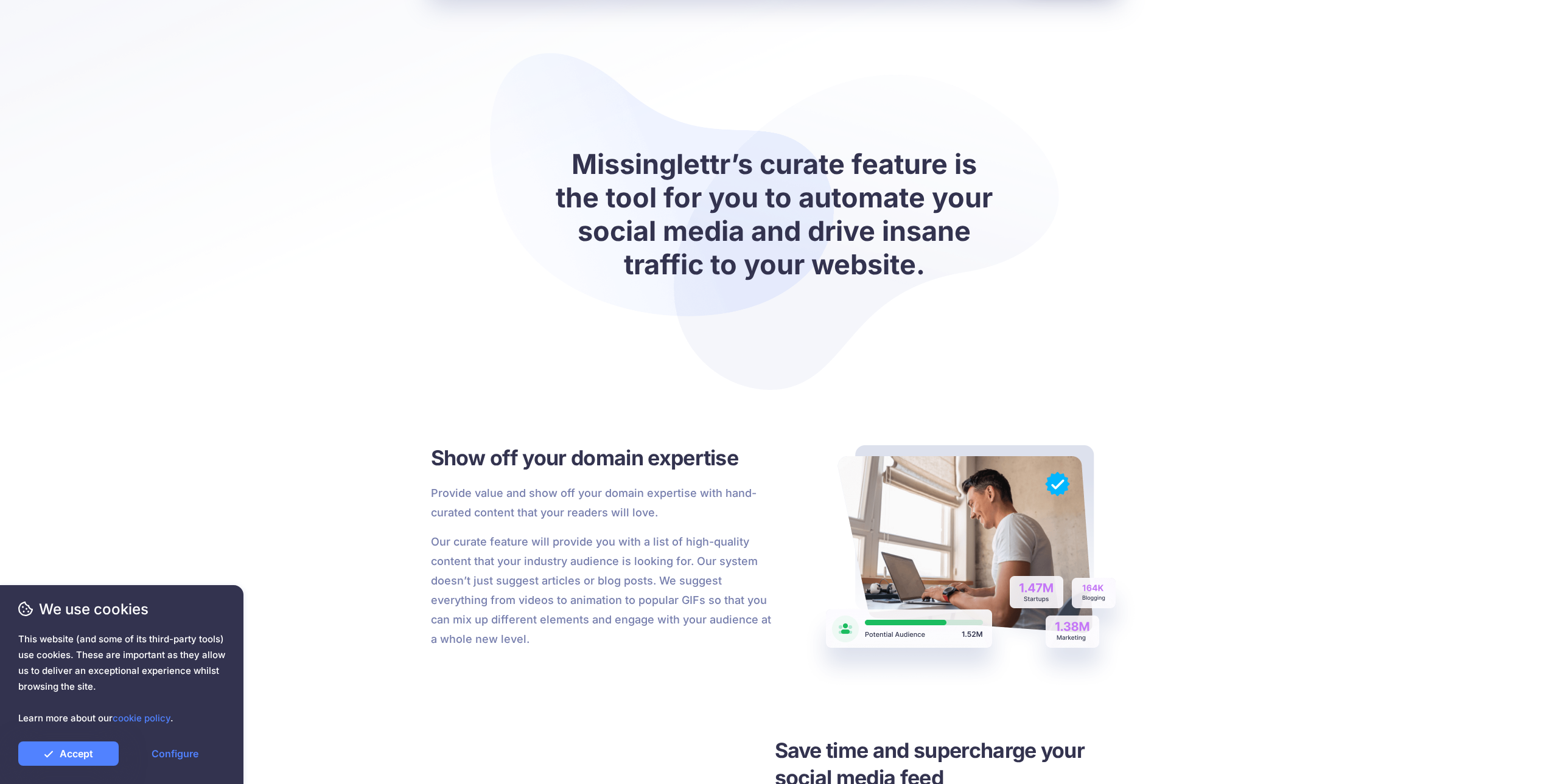
drag, startPoint x: 399, startPoint y: 367, endPoint x: 408, endPoint y: 413, distance: 46.9
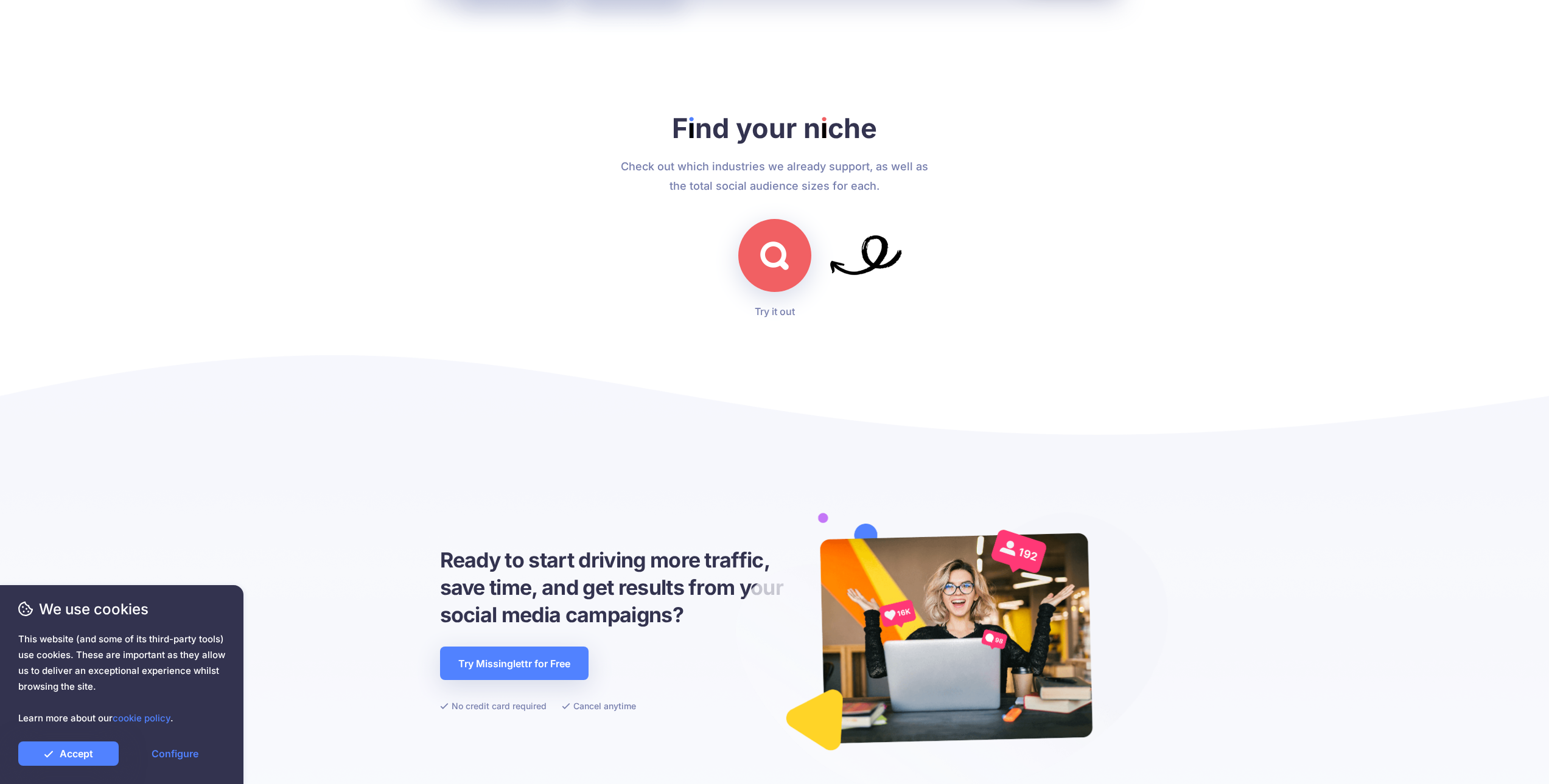
scroll to position [3633, 0]
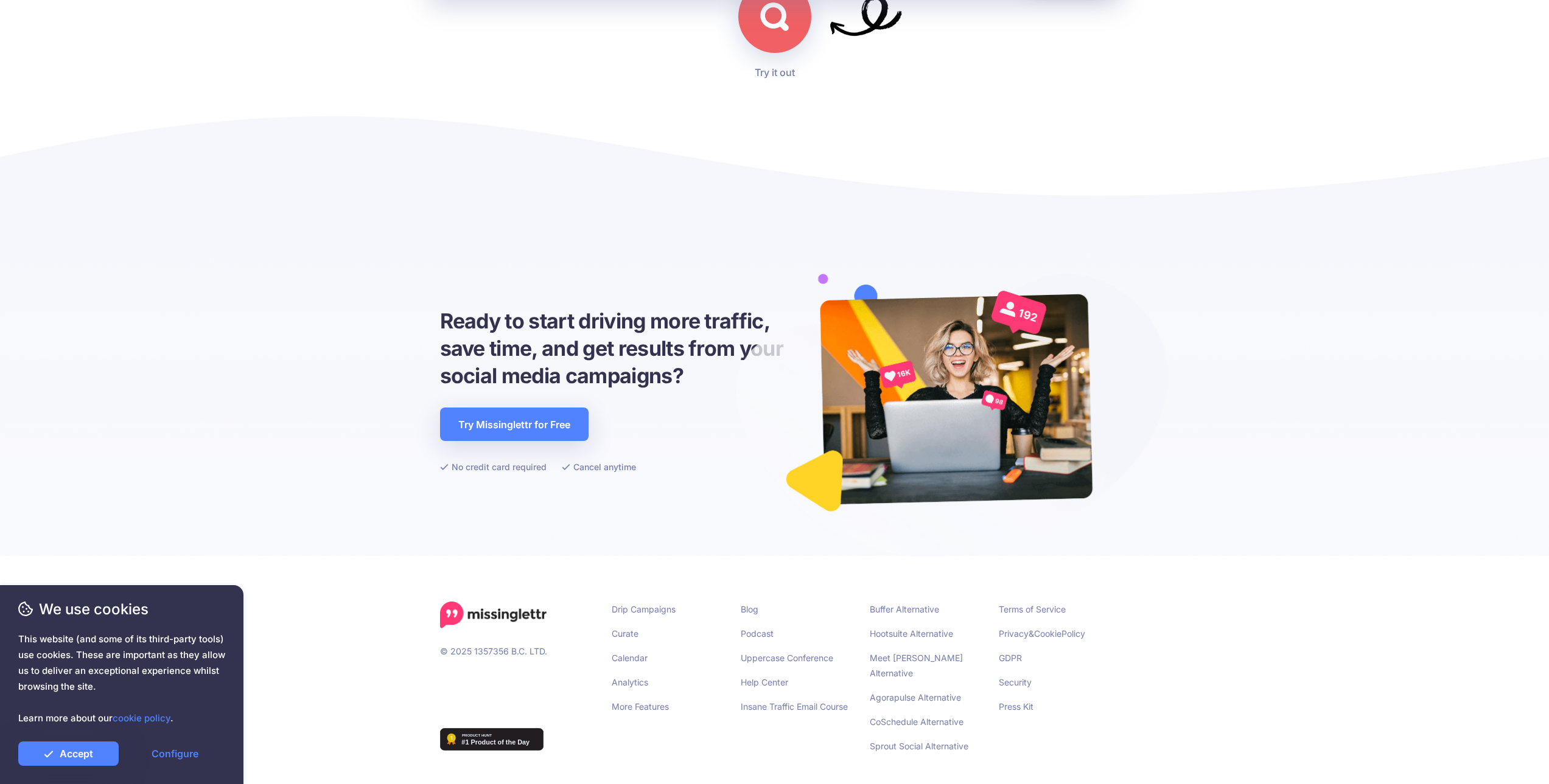
drag, startPoint x: 417, startPoint y: 517, endPoint x: 441, endPoint y: 533, distance: 28.8
click at [636, 702] on li "More Features" at bounding box center [667, 707] width 110 height 15
click at [635, 704] on link "More Features" at bounding box center [640, 707] width 57 height 10
click at [630, 704] on link "More Features" at bounding box center [640, 707] width 57 height 10
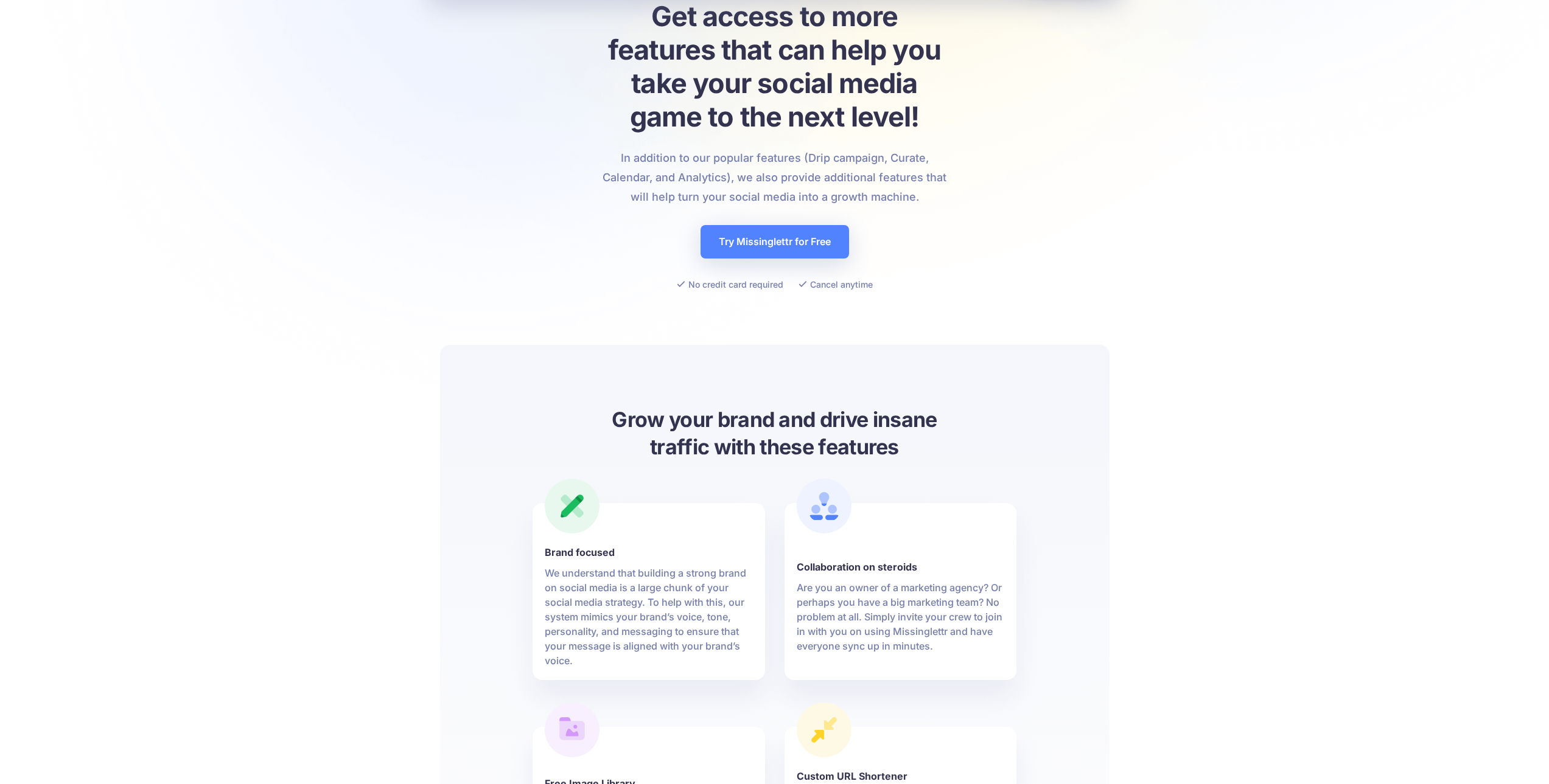
drag, startPoint x: 565, startPoint y: 521, endPoint x: 549, endPoint y: 562, distance: 44.0
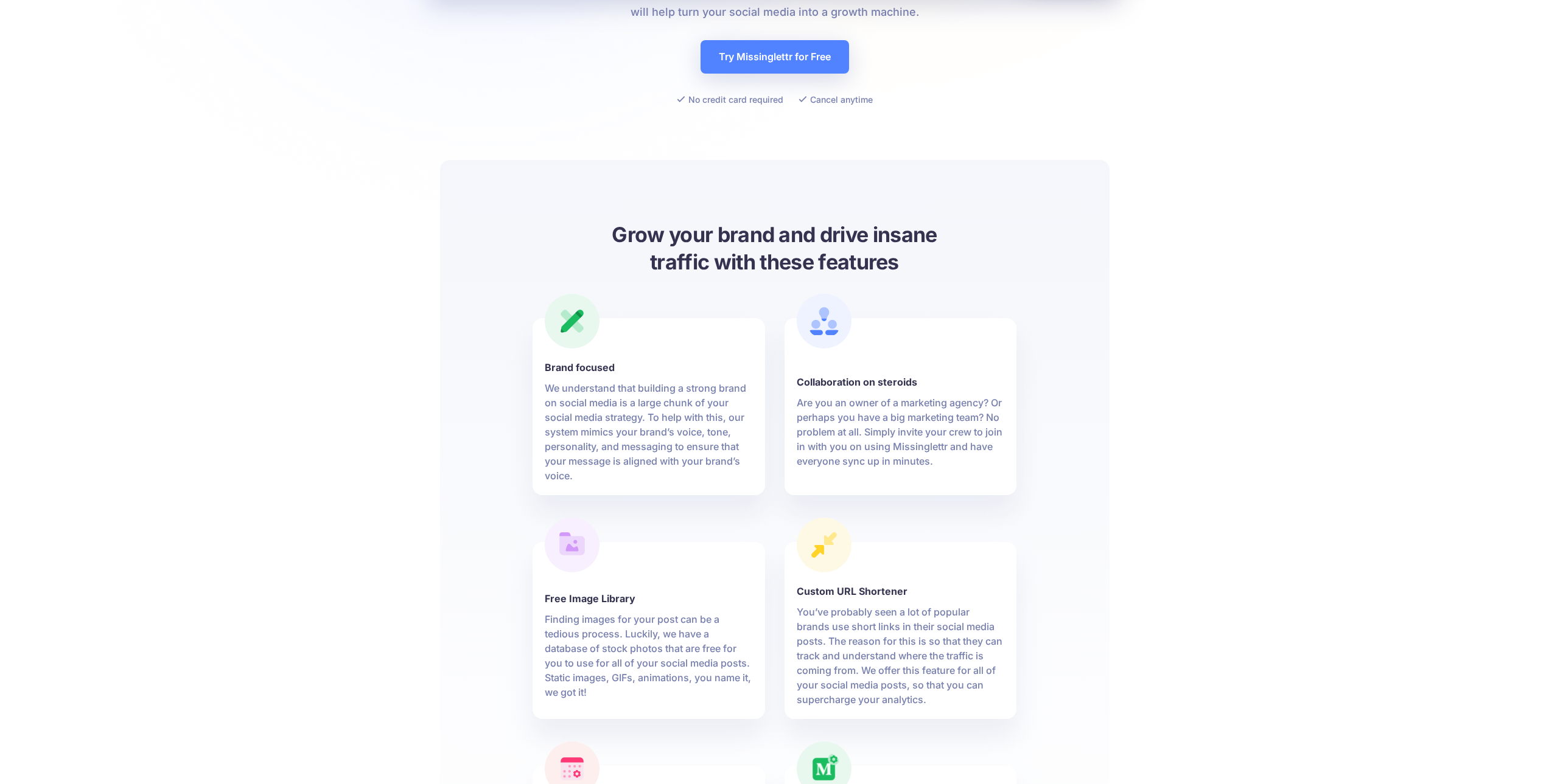
drag, startPoint x: 517, startPoint y: 453, endPoint x: 497, endPoint y: 549, distance: 98.1
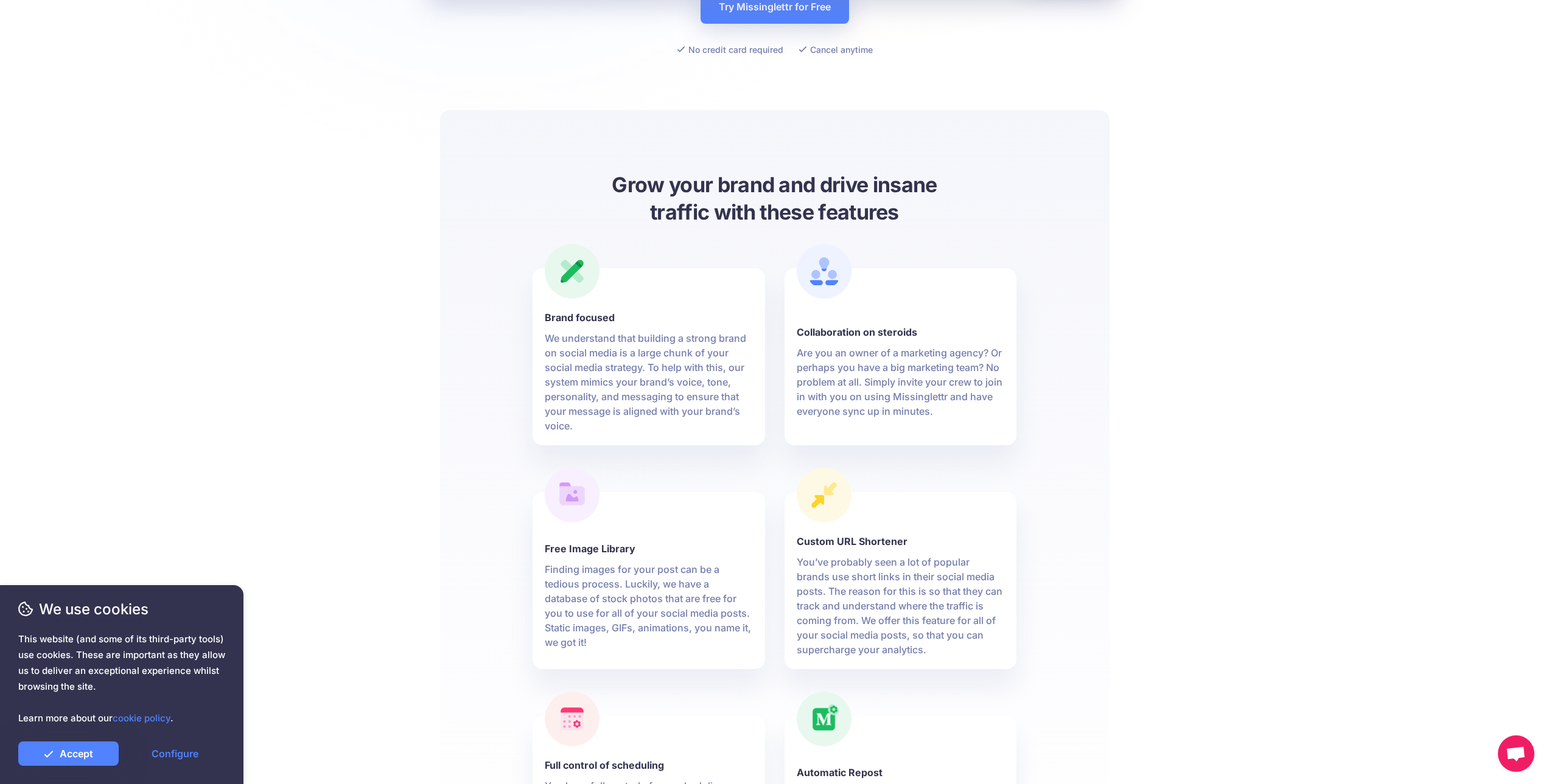
drag, startPoint x: 479, startPoint y: 469, endPoint x: 476, endPoint y: 537, distance: 68.1
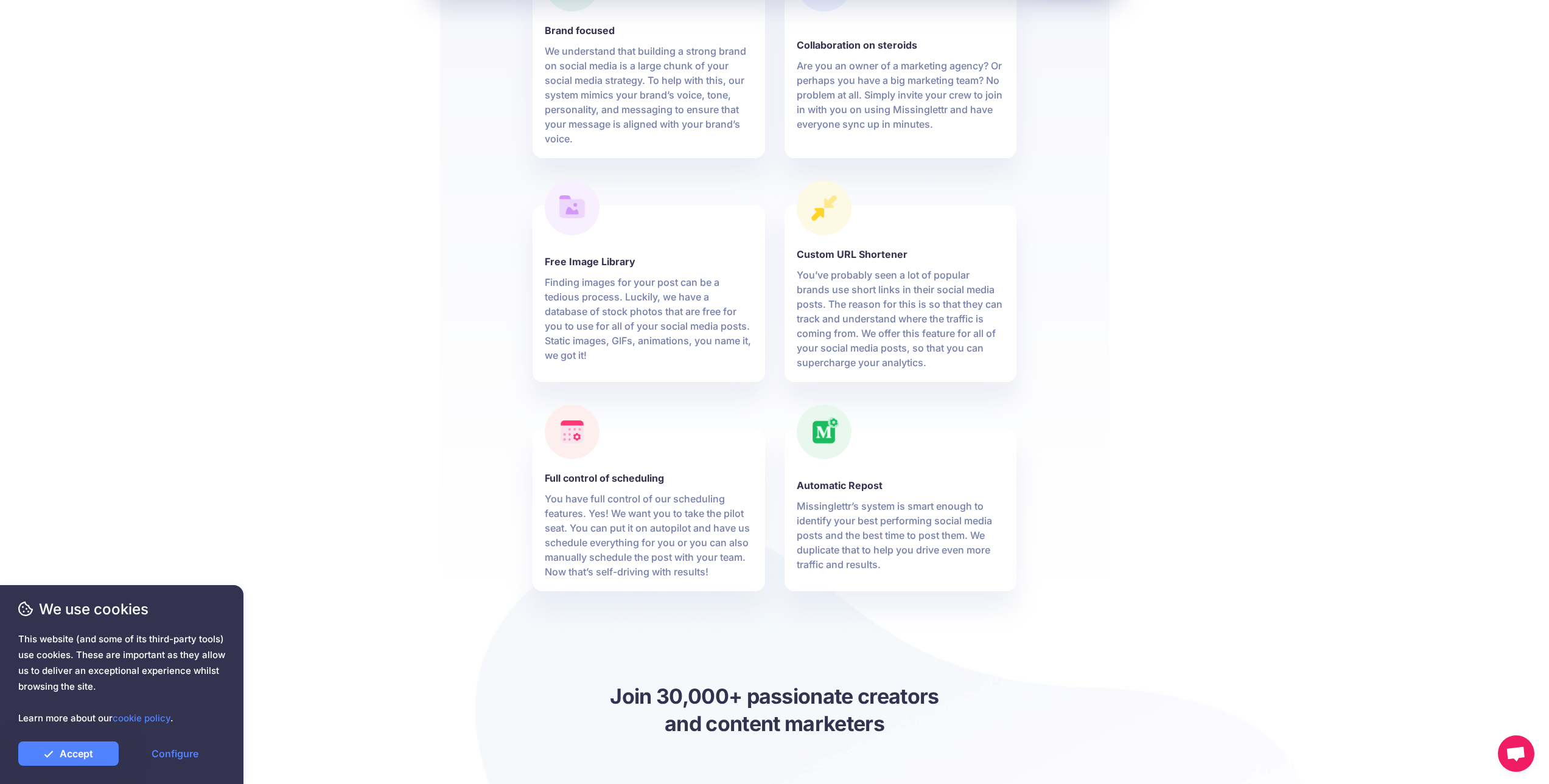
drag, startPoint x: 475, startPoint y: 510, endPoint x: 461, endPoint y: 563, distance: 54.8
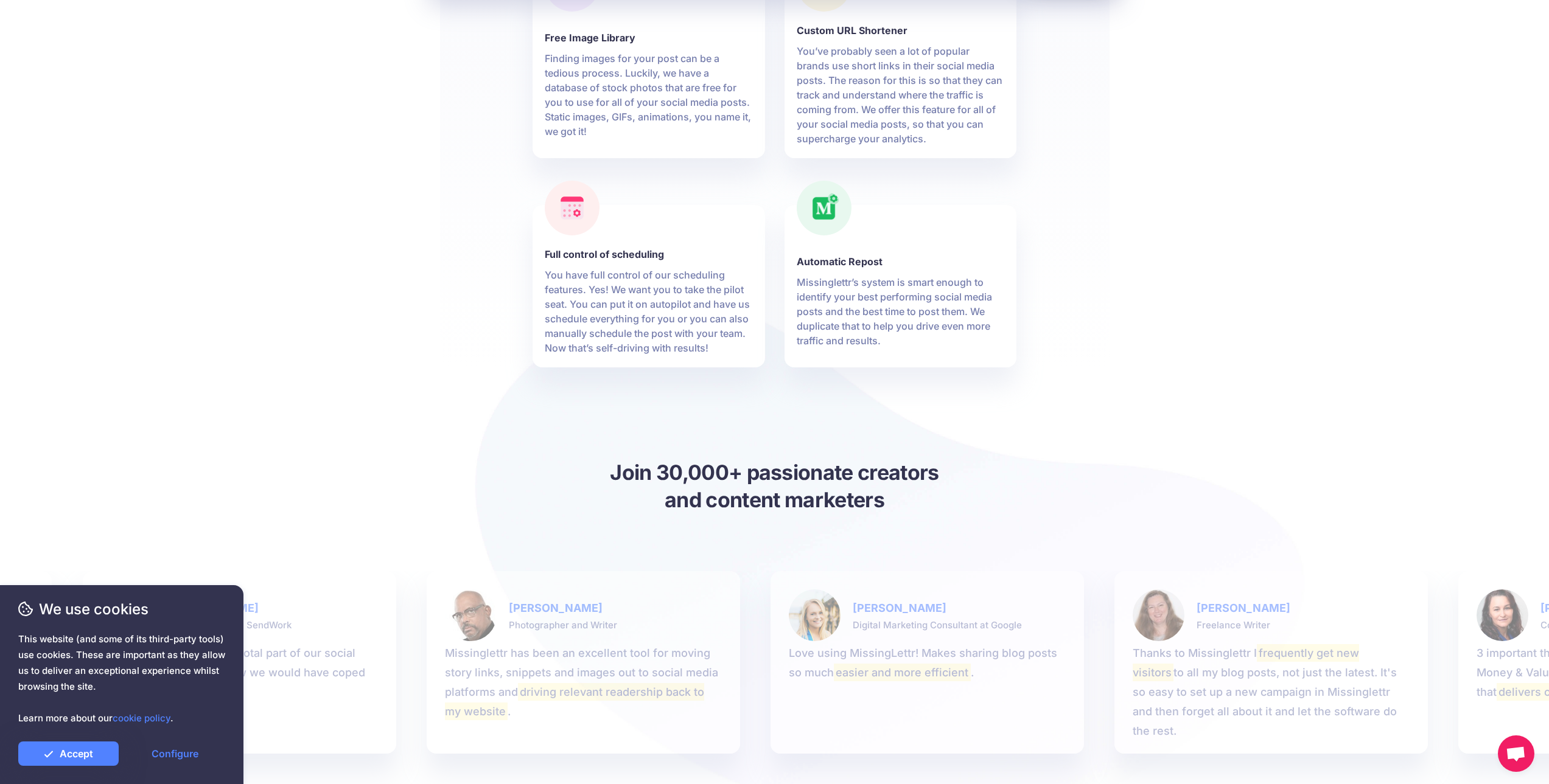
drag, startPoint x: 461, startPoint y: 568, endPoint x: 439, endPoint y: 641, distance: 76.2
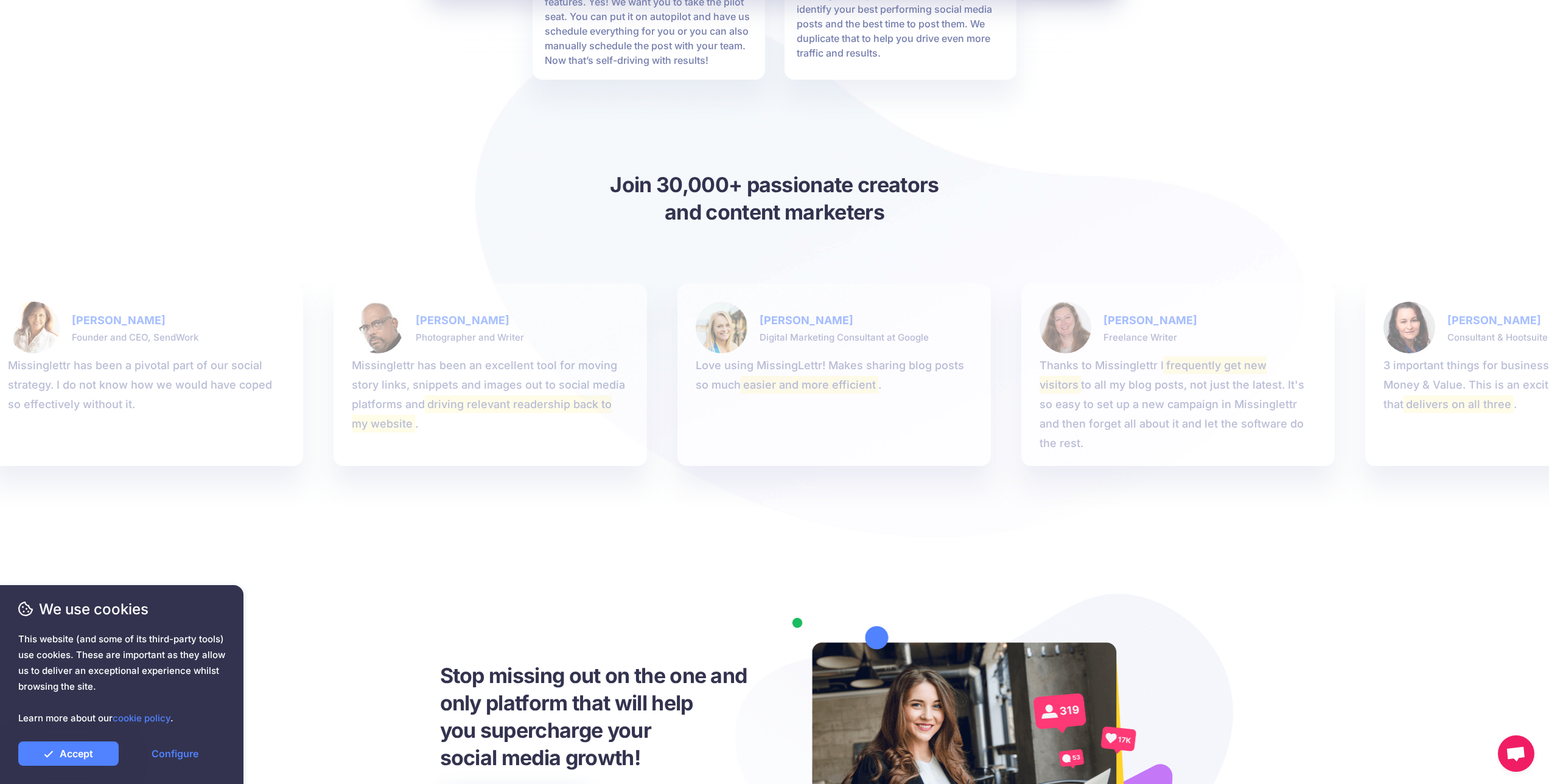
drag, startPoint x: 437, startPoint y: 663, endPoint x: 428, endPoint y: 630, distance: 34.2
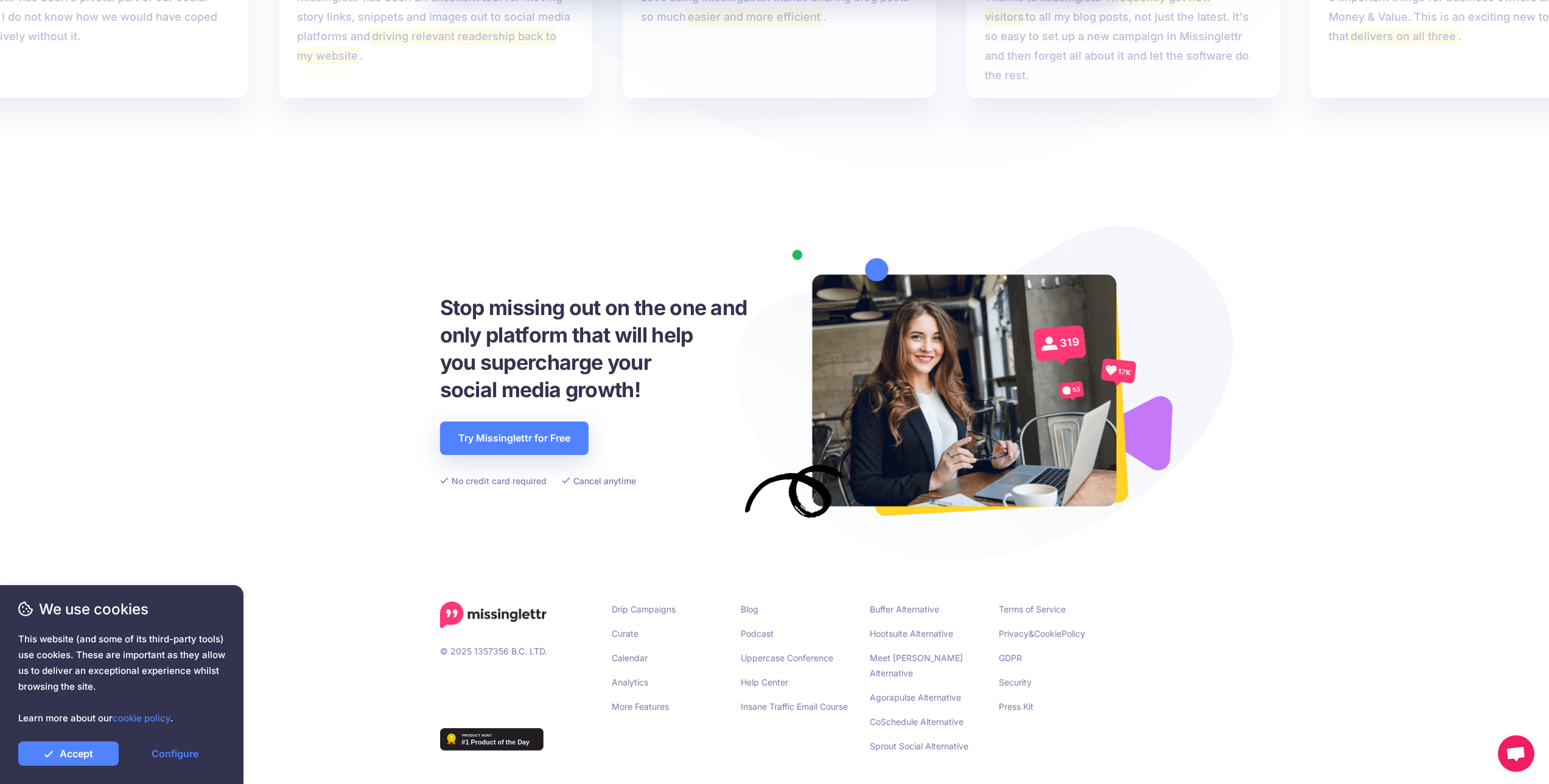
drag, startPoint x: 455, startPoint y: 586, endPoint x: 484, endPoint y: 544, distance: 51.0
drag, startPoint x: 497, startPoint y: 647, endPoint x: 490, endPoint y: 649, distance: 7.3
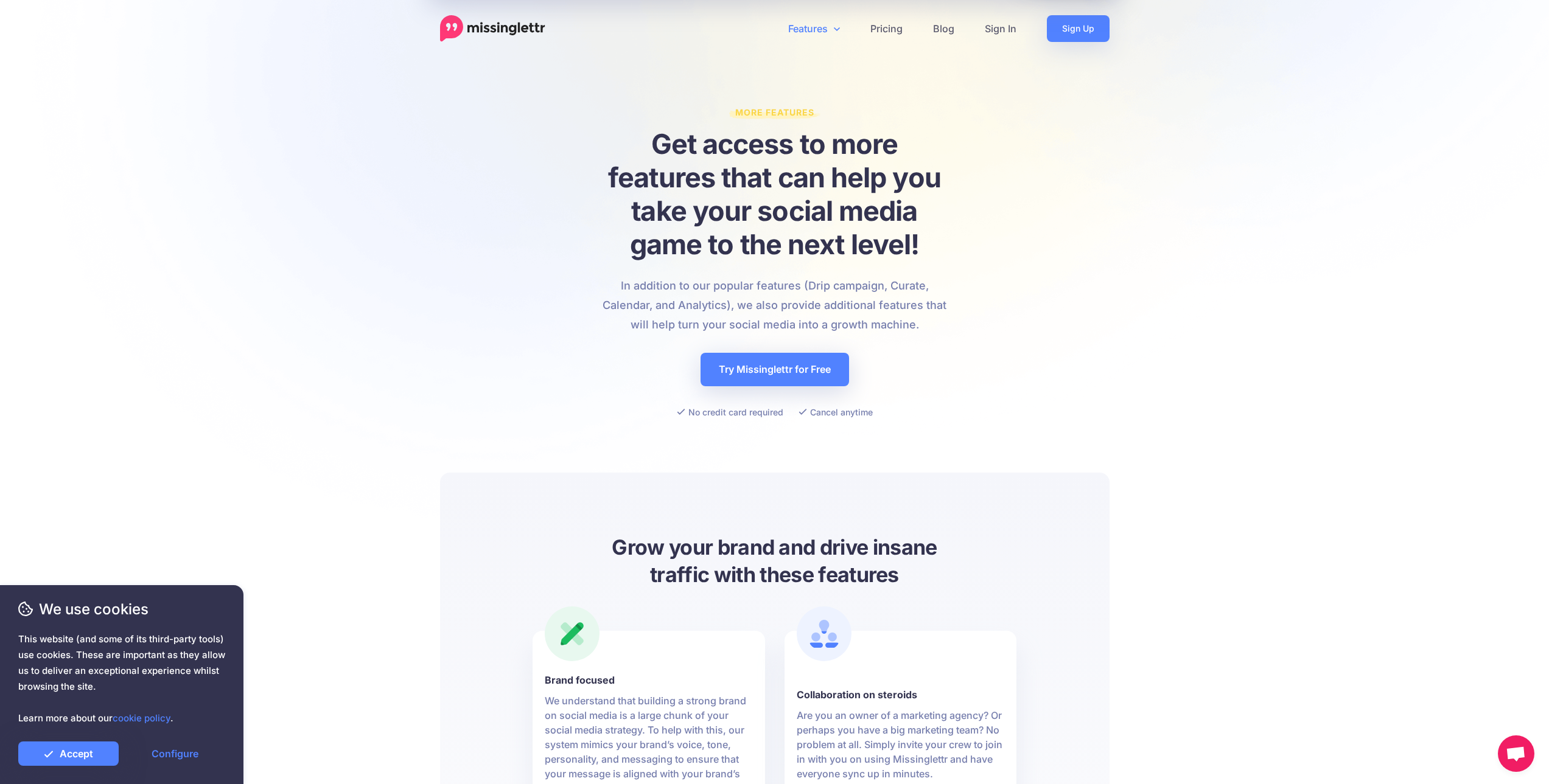
drag, startPoint x: 388, startPoint y: 530, endPoint x: 486, endPoint y: 305, distance: 245.4
drag, startPoint x: 456, startPoint y: 569, endPoint x: 732, endPoint y: 222, distance: 443.4
click at [439, 274] on div "More Features Get access to more features that can help you take your social me…" at bounding box center [774, 262] width 694 height 331
